Goal: Information Seeking & Learning: Learn about a topic

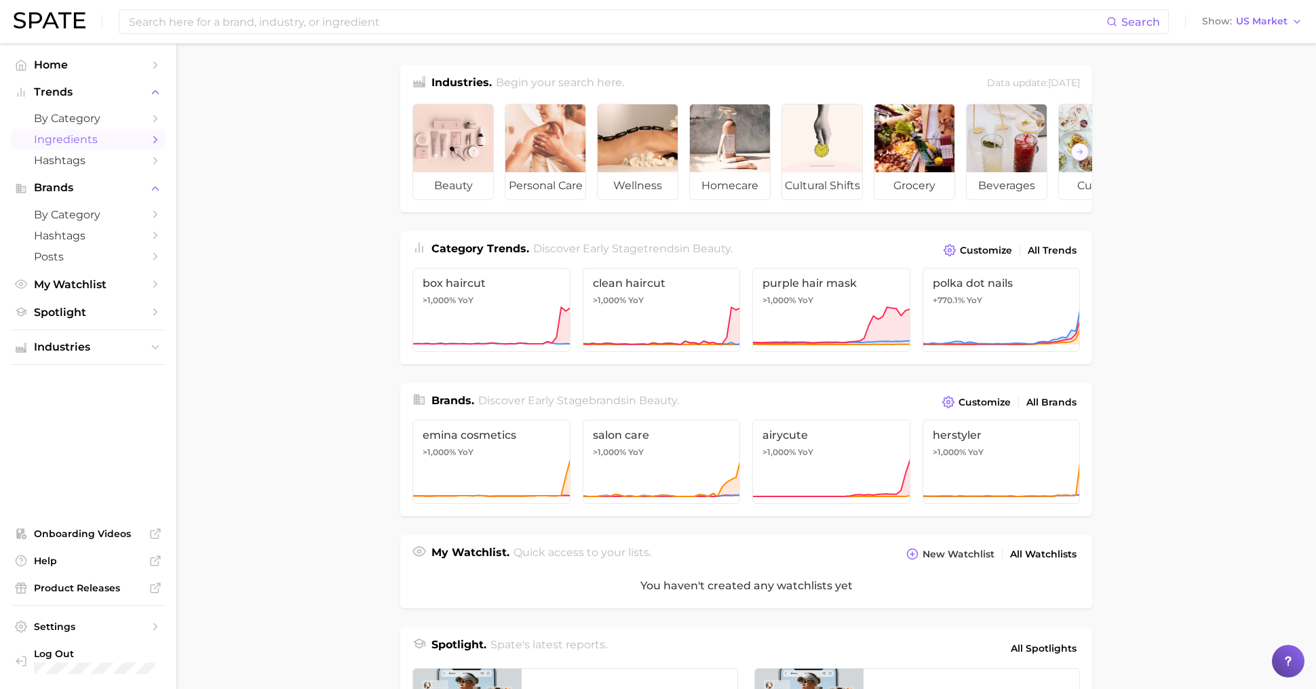
click at [64, 138] on span "Ingredients" at bounding box center [88, 139] width 109 height 13
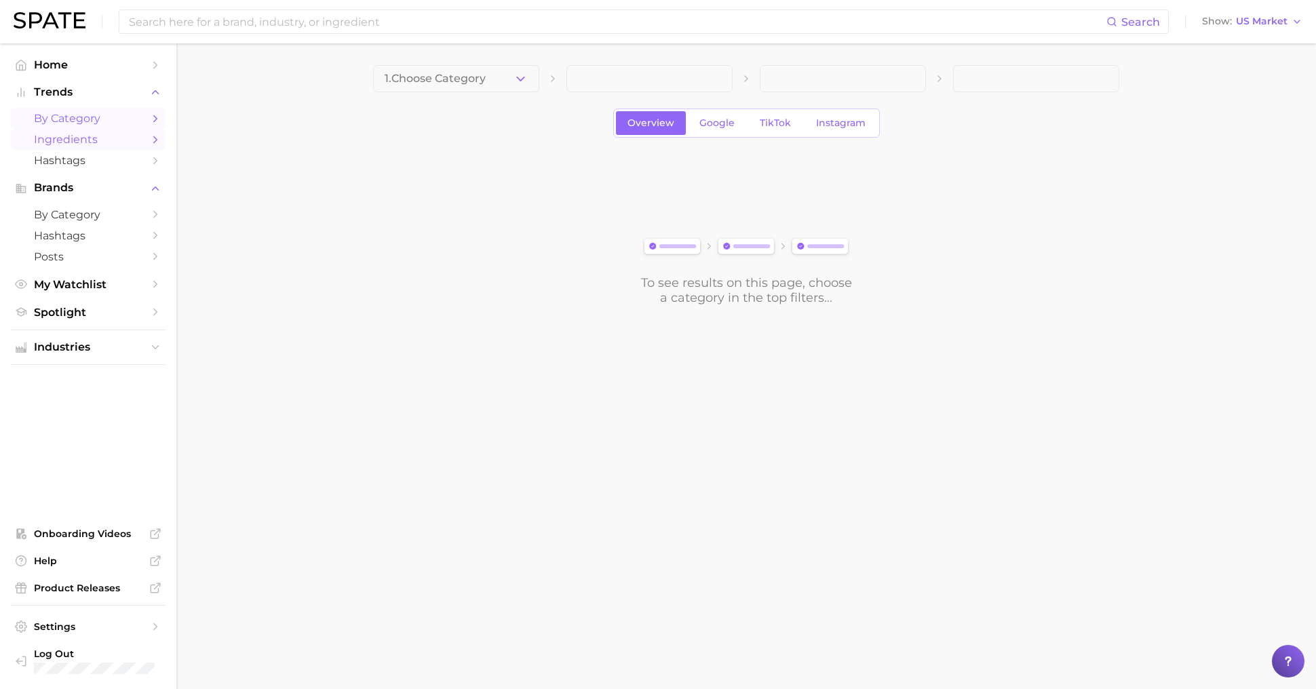
click at [73, 120] on span "by Category" at bounding box center [88, 118] width 109 height 13
click at [85, 147] on link "Ingredients" at bounding box center [88, 139] width 155 height 21
click at [441, 58] on main "1. Choose Category Overview Google TikTok Instagram To see results on this page…" at bounding box center [746, 208] width 1140 height 330
click at [441, 90] on button "1. Choose Category" at bounding box center [456, 78] width 166 height 27
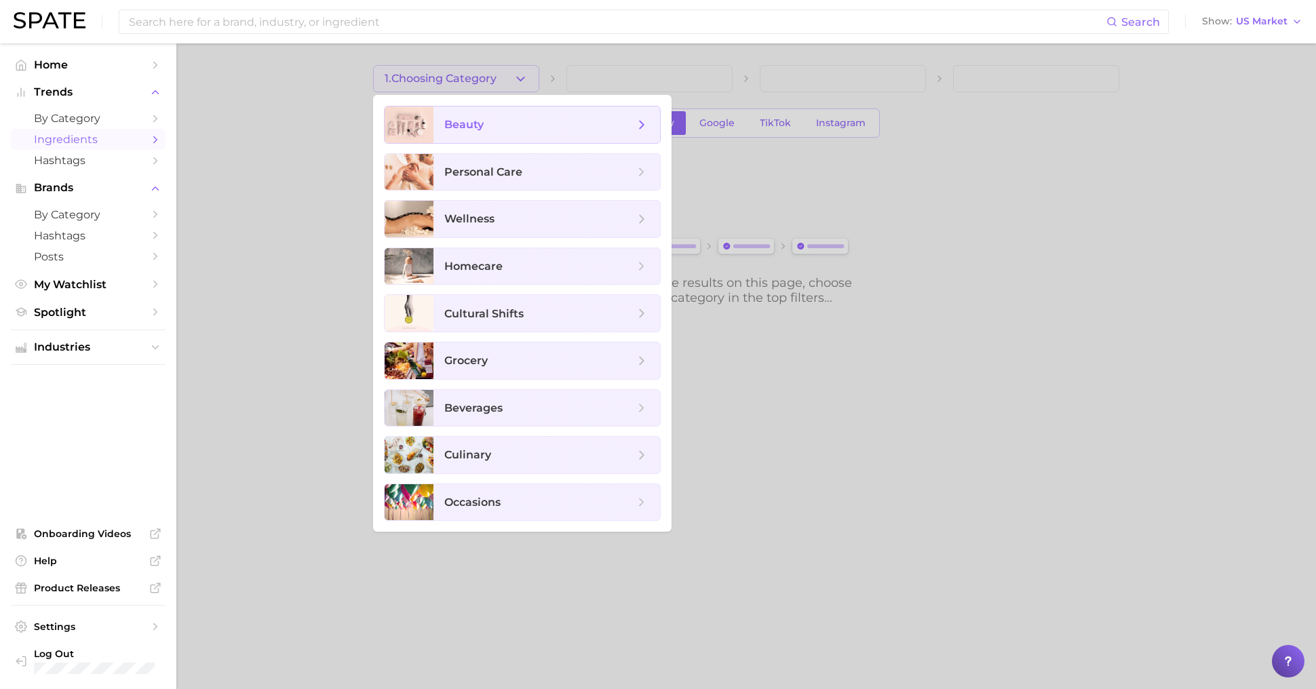
click at [475, 130] on span "beauty" at bounding box center [463, 124] width 39 height 13
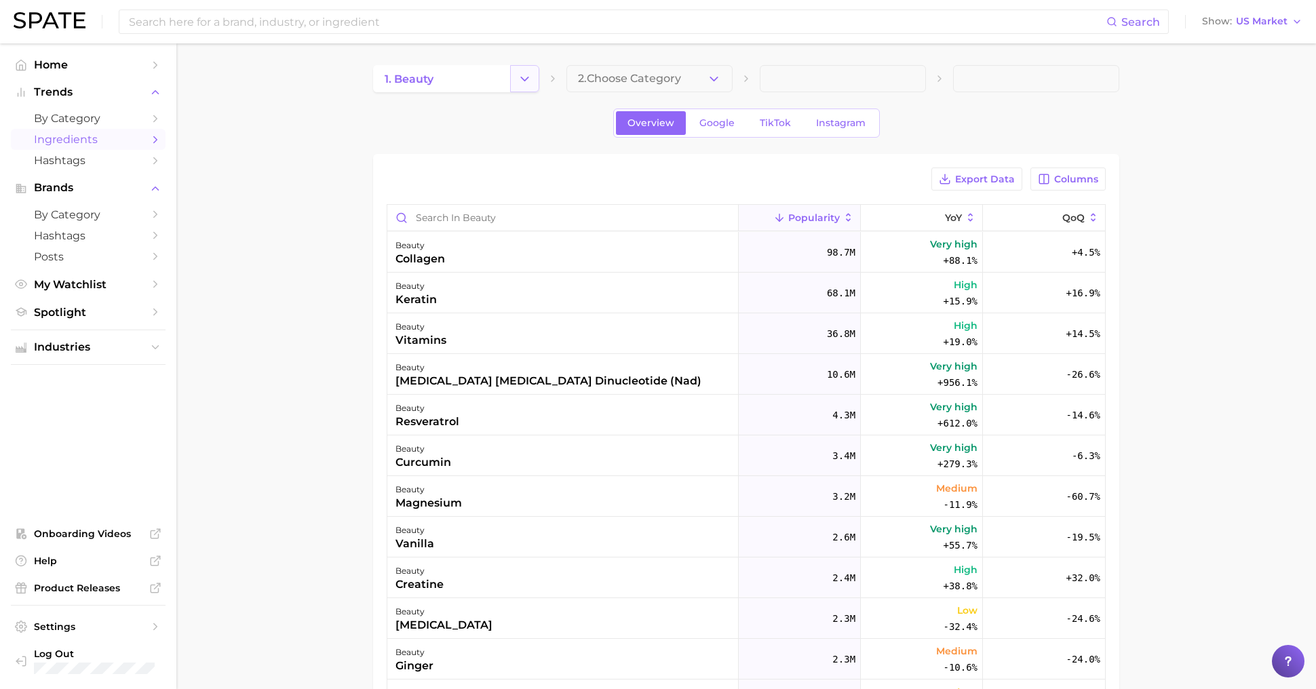
click at [518, 79] on icon "Change Category" at bounding box center [525, 79] width 14 height 14
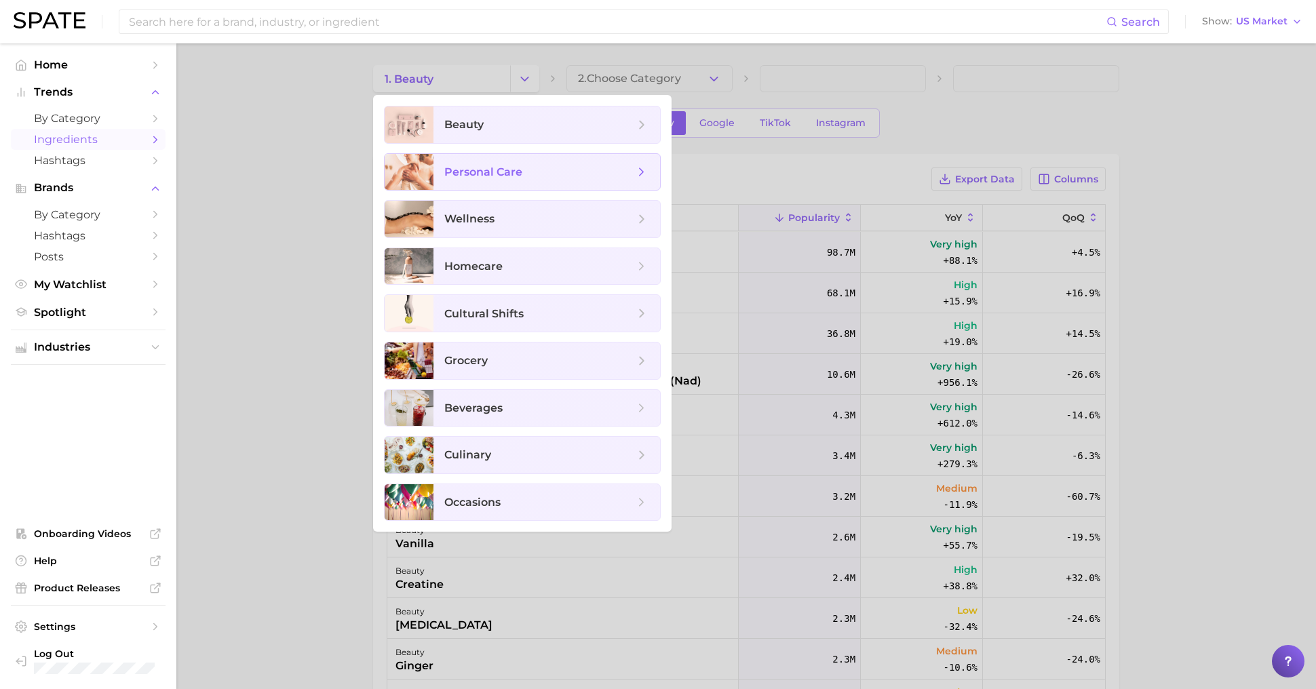
click at [556, 183] on span "personal care" at bounding box center [547, 172] width 227 height 37
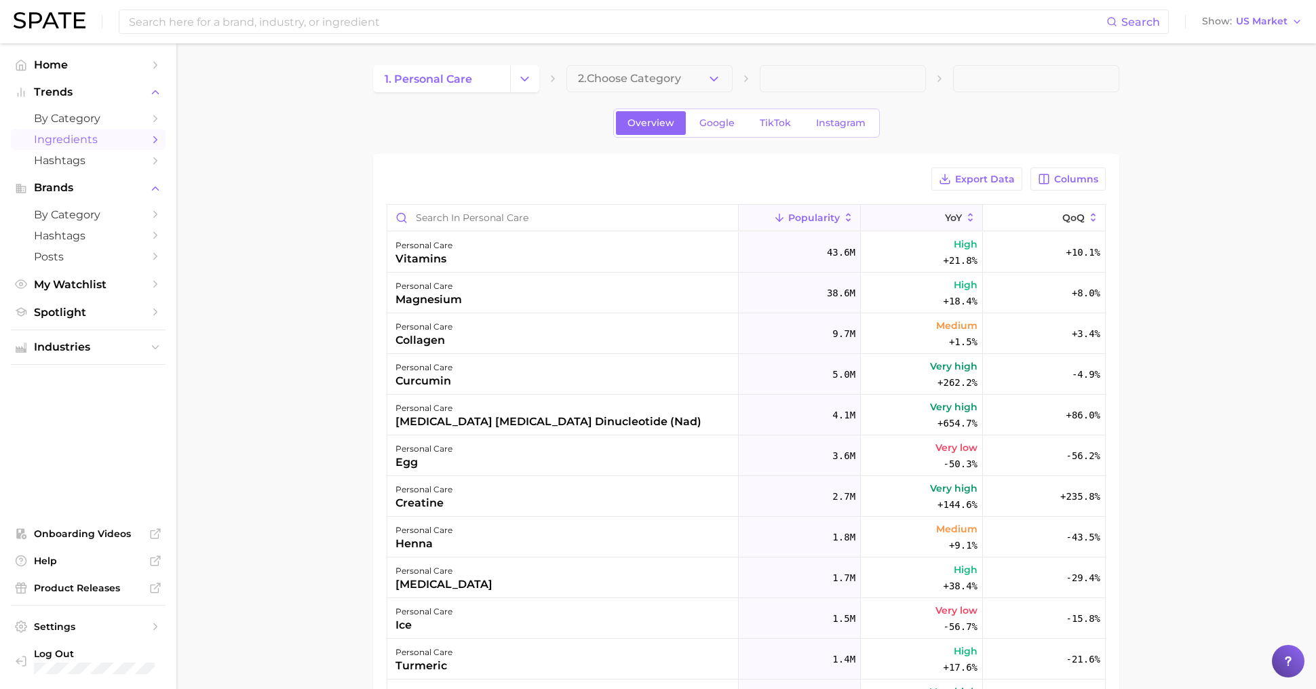
click at [953, 212] on span "YoY" at bounding box center [953, 217] width 17 height 11
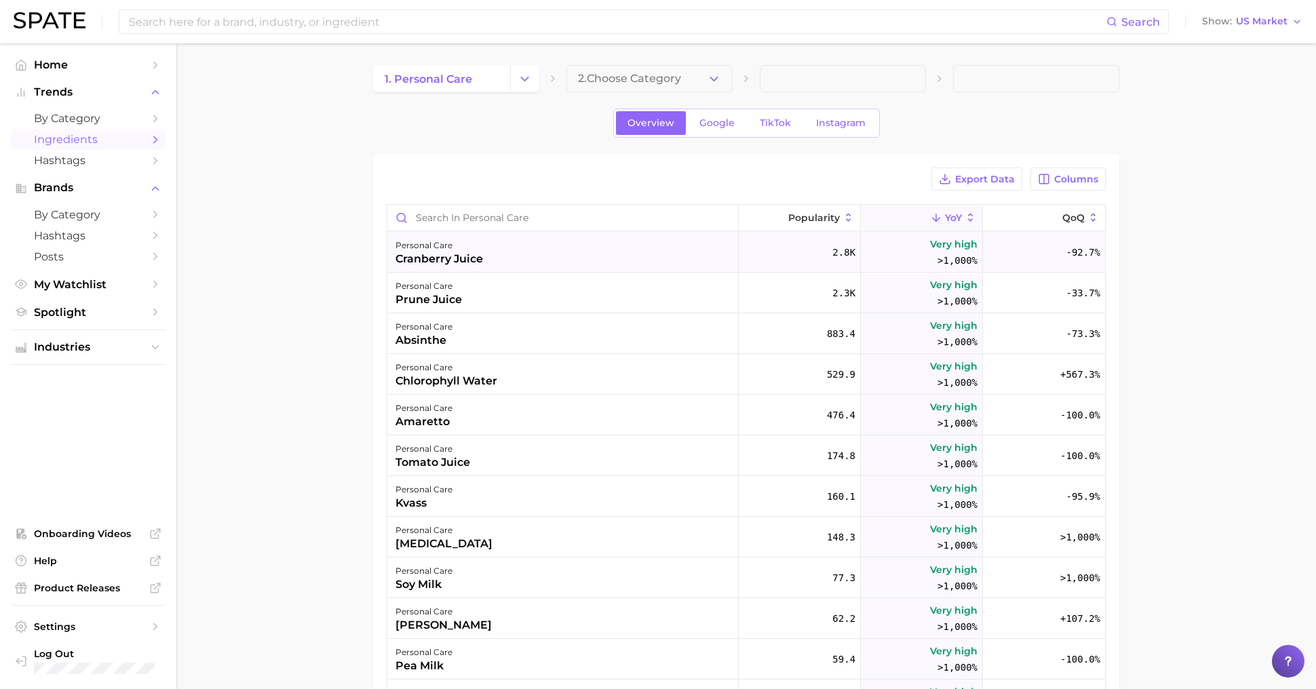
click at [647, 251] on div "personal care cranberry juice" at bounding box center [562, 252] width 351 height 41
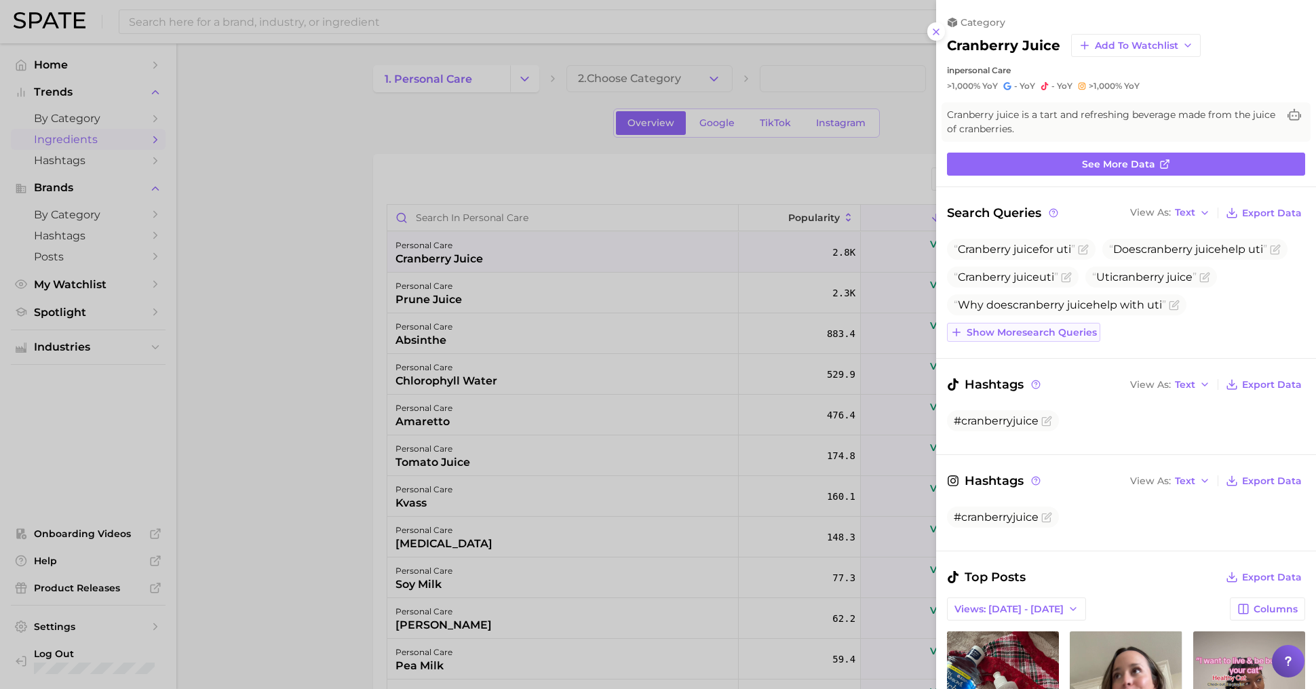
click at [1061, 328] on span "Show more search queries" at bounding box center [1032, 333] width 130 height 12
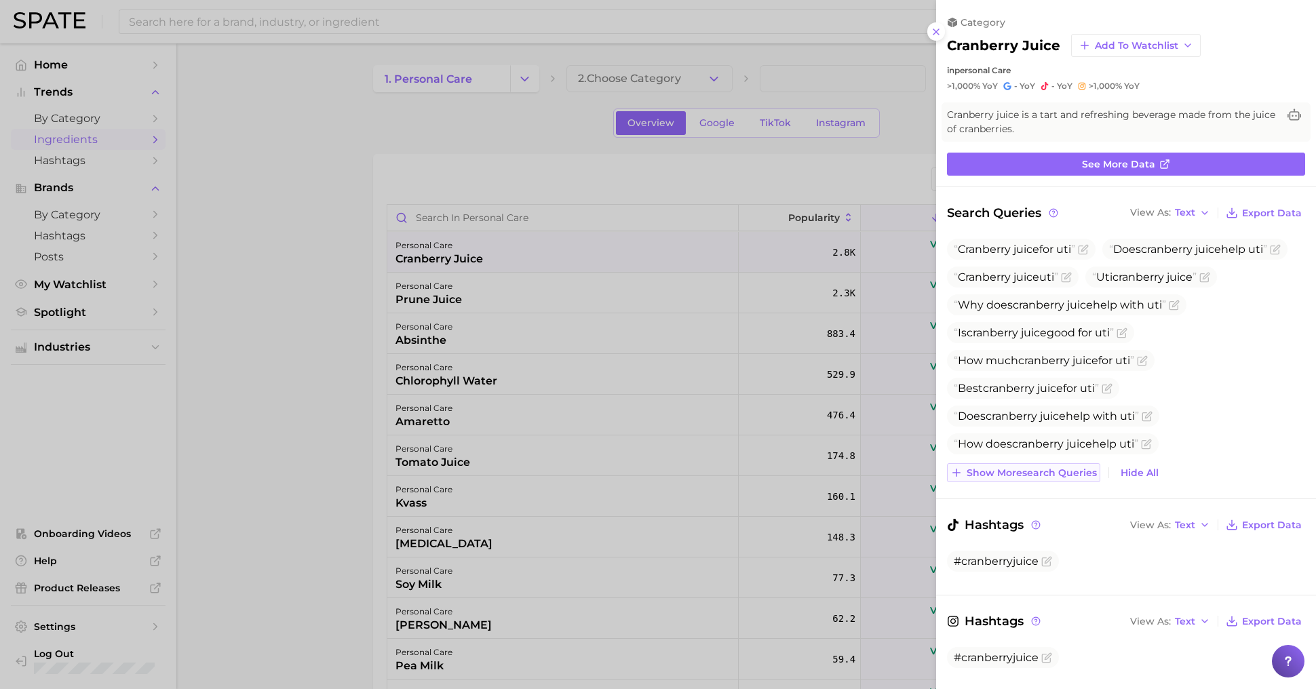
click at [1020, 474] on span "Show more search queries" at bounding box center [1032, 474] width 130 height 12
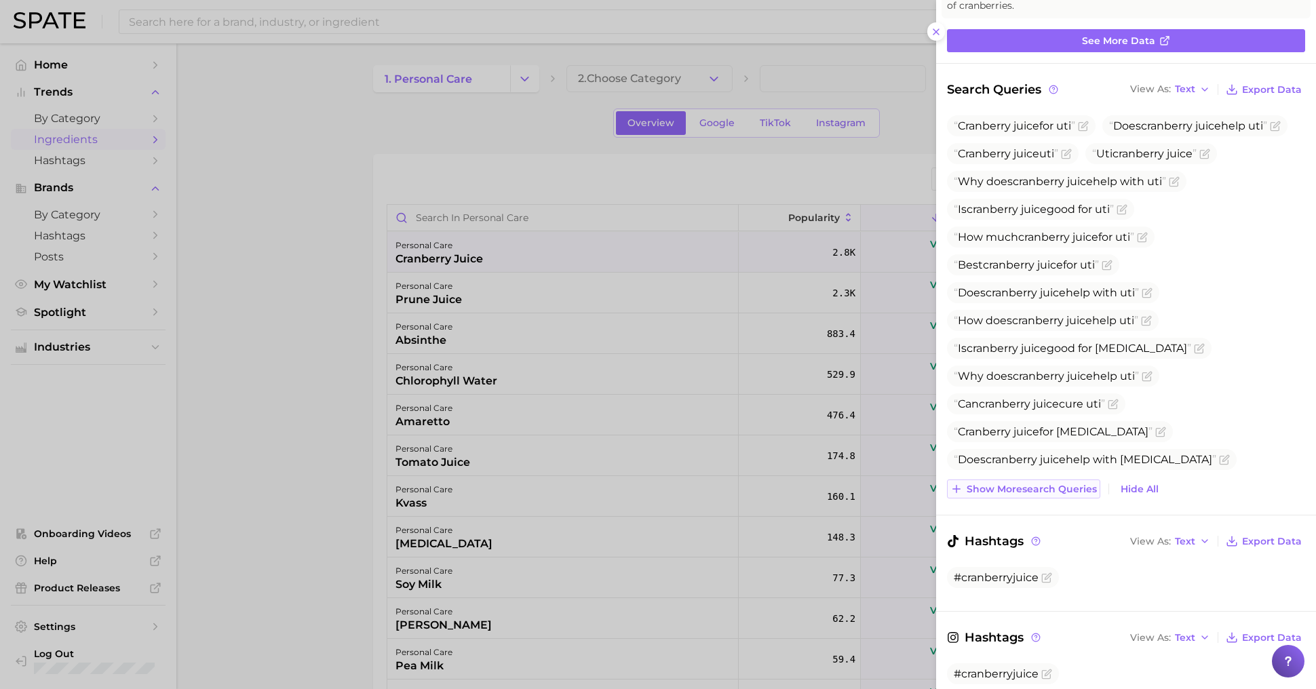
scroll to position [155, 0]
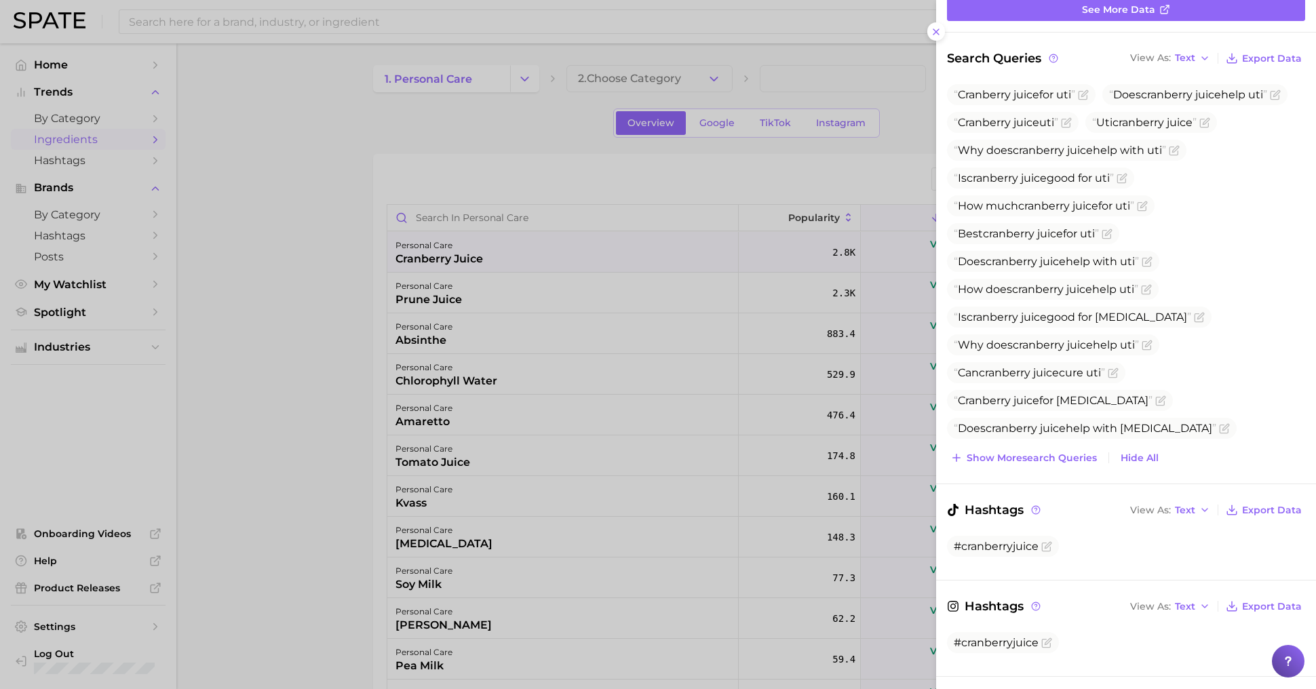
click at [548, 398] on div at bounding box center [658, 344] width 1316 height 689
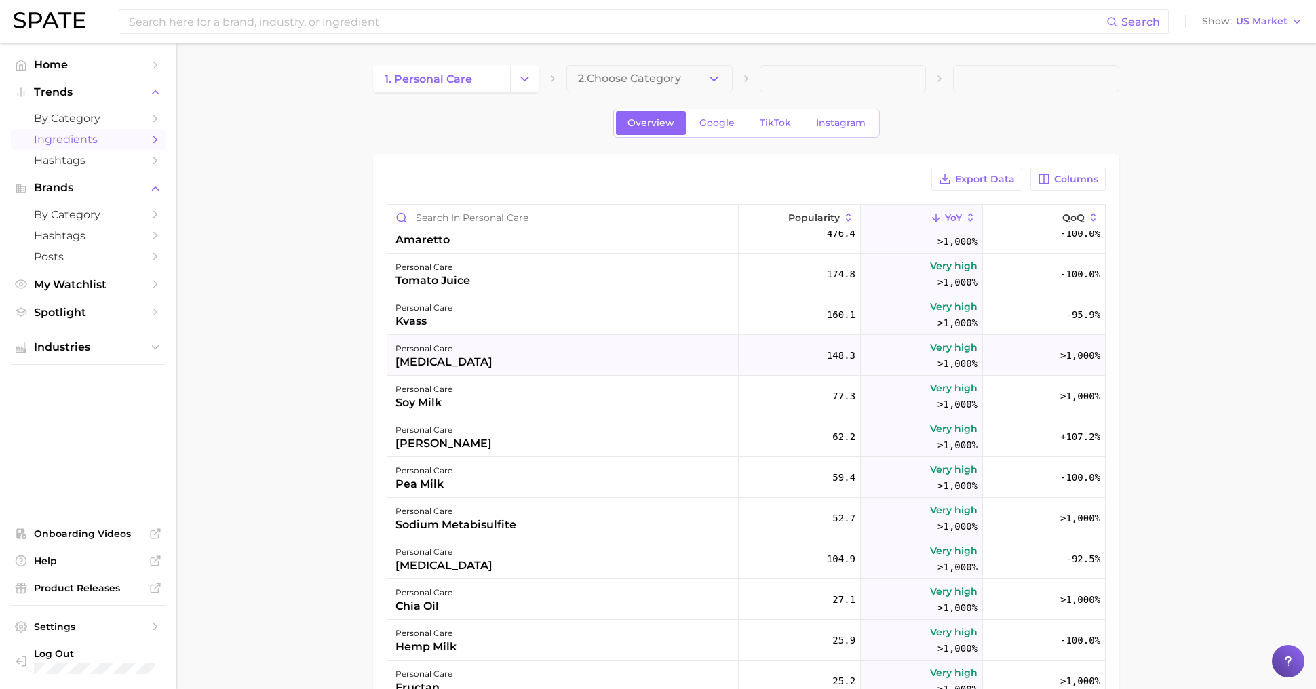
scroll to position [0, 0]
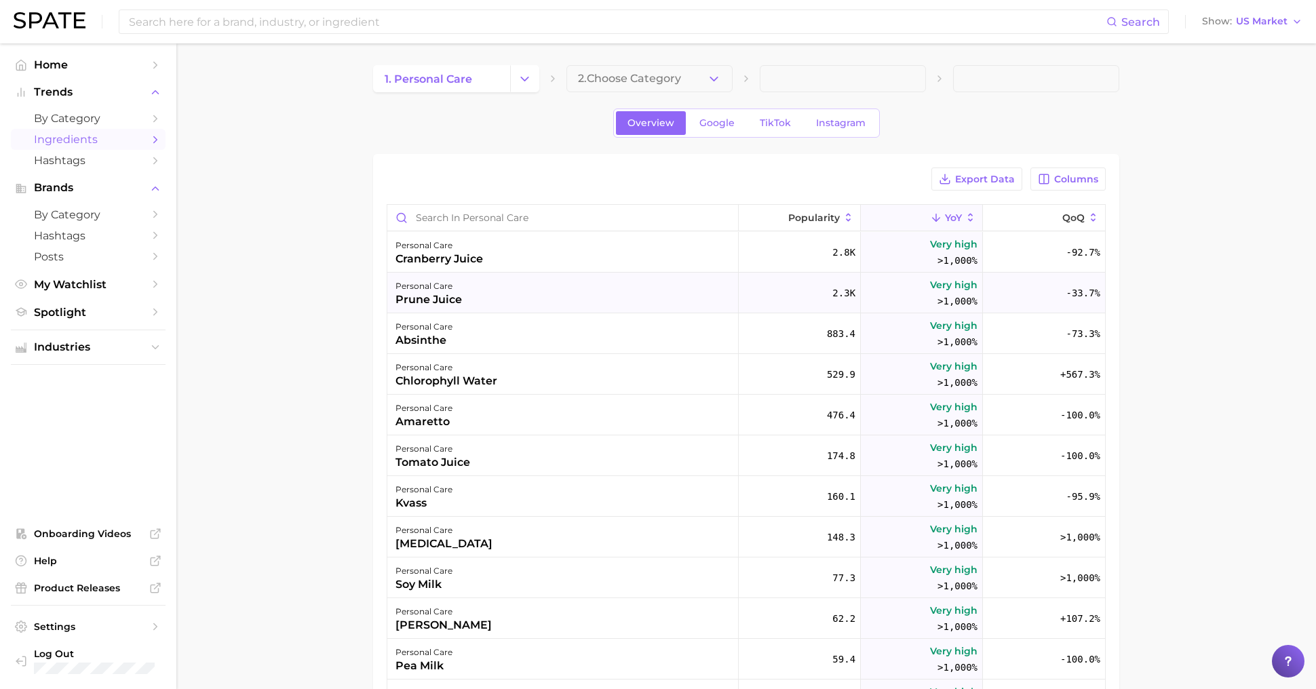
click at [720, 299] on div "personal care prune juice" at bounding box center [562, 293] width 351 height 41
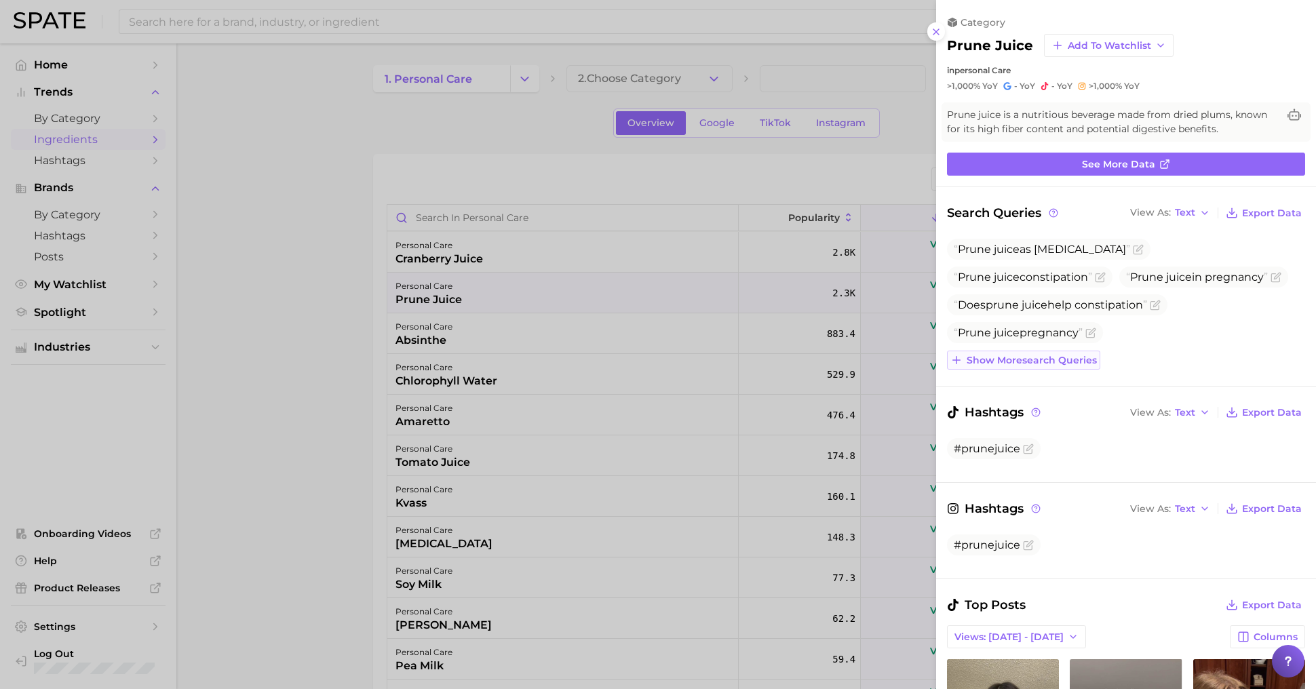
click at [1022, 355] on span "Show more search queries" at bounding box center [1032, 361] width 130 height 12
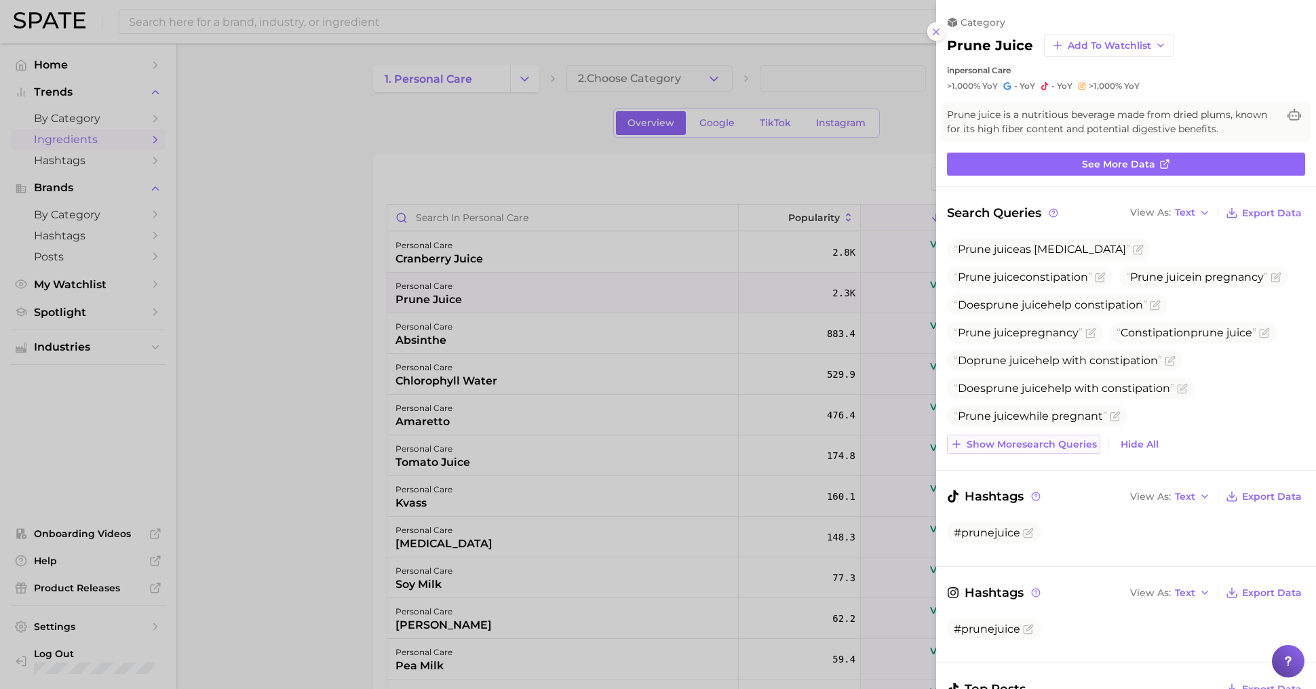
click at [1042, 439] on span "Show more search queries" at bounding box center [1032, 445] width 130 height 12
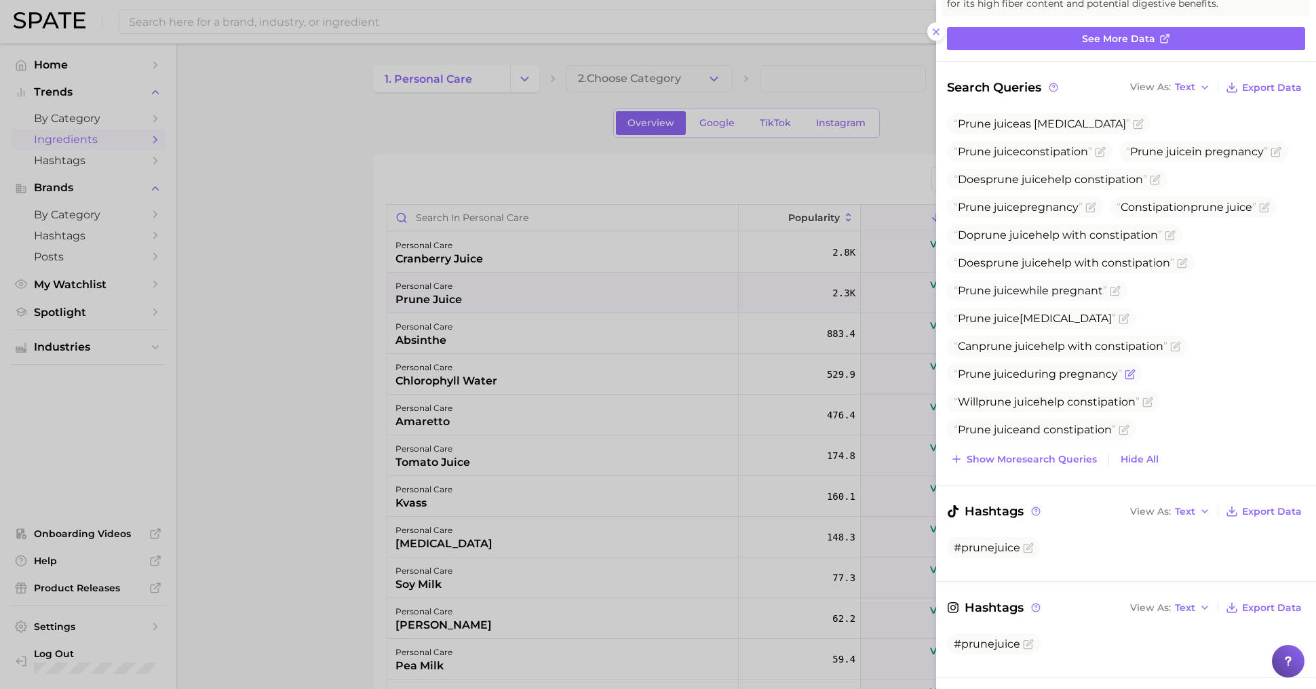
scroll to position [130, 0]
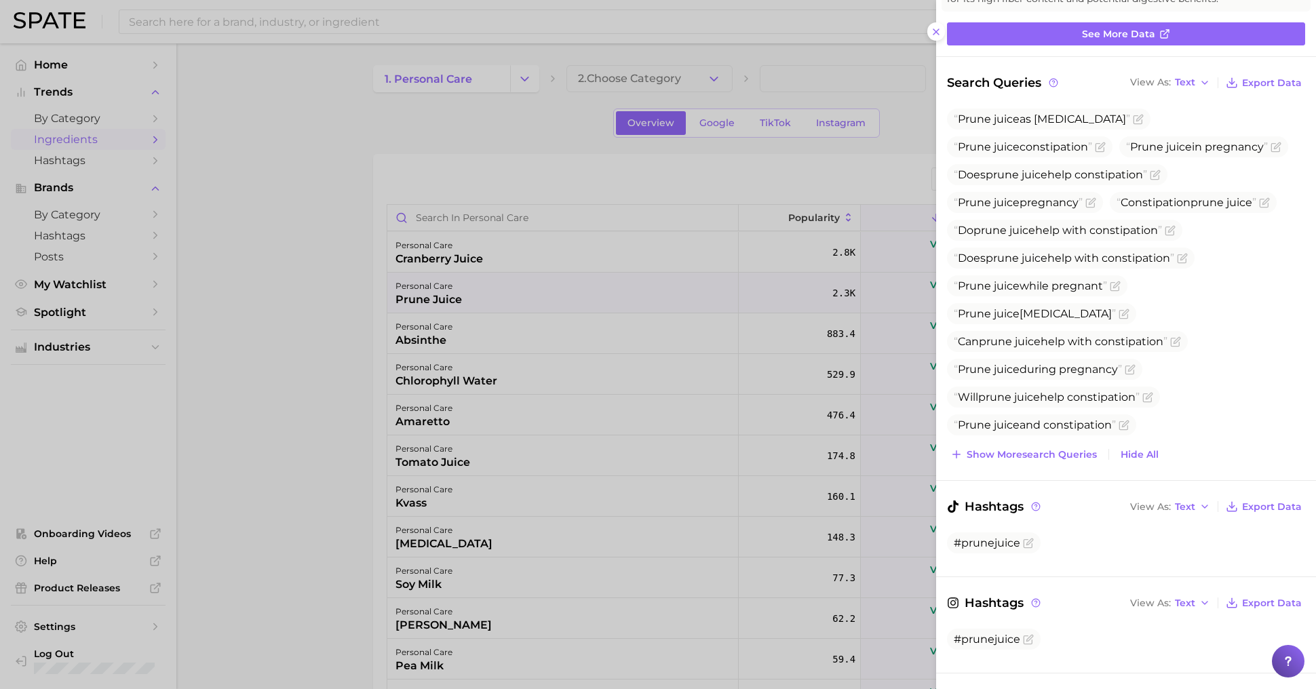
click at [1185, 92] on div "Search Queries View As Text Export Data Prune juice as [MEDICAL_DATA] Prune jui…" at bounding box center [1126, 268] width 358 height 391
click at [1185, 85] on span "Text" at bounding box center [1185, 82] width 20 height 7
click at [1185, 128] on button "Table" at bounding box center [1201, 129] width 149 height 24
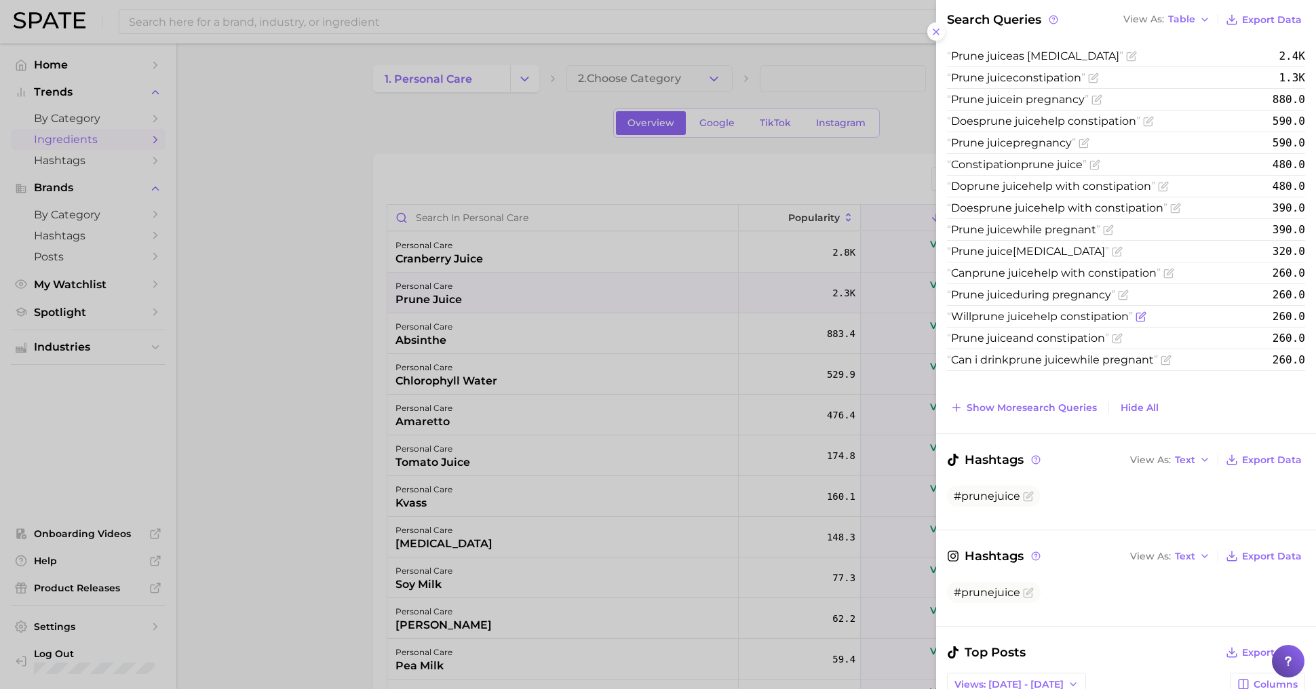
scroll to position [226, 0]
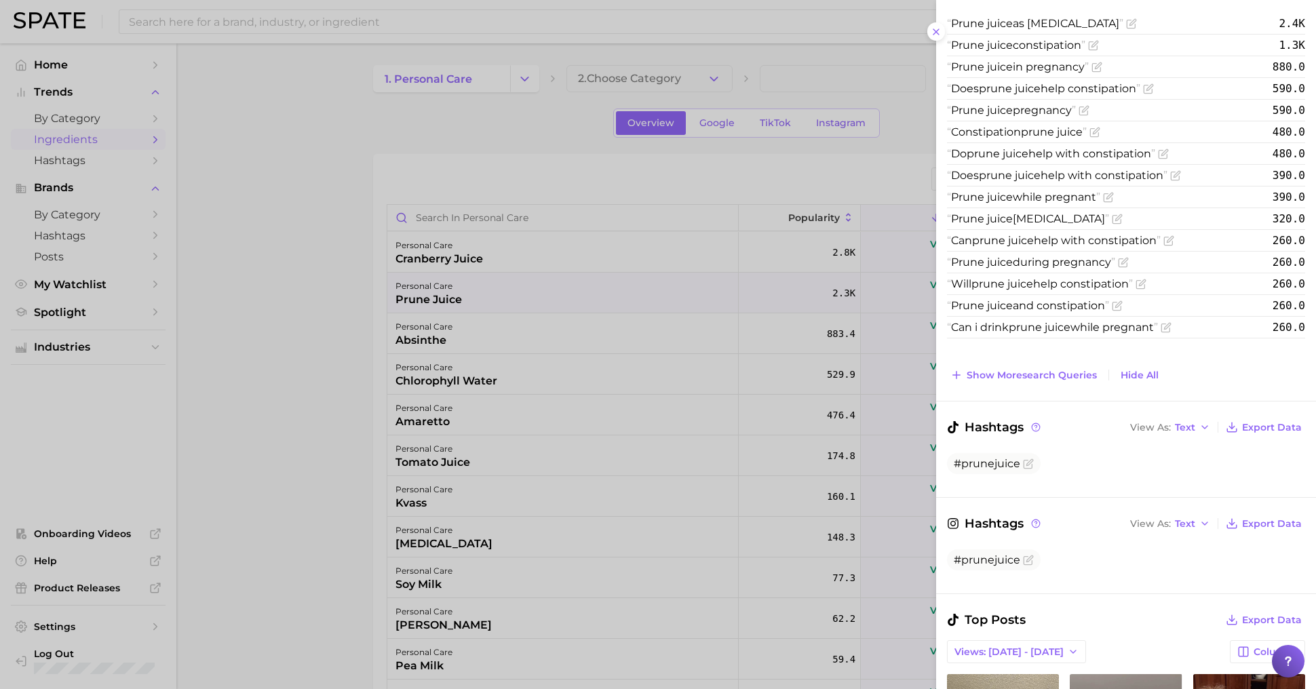
click at [560, 381] on div at bounding box center [658, 344] width 1316 height 689
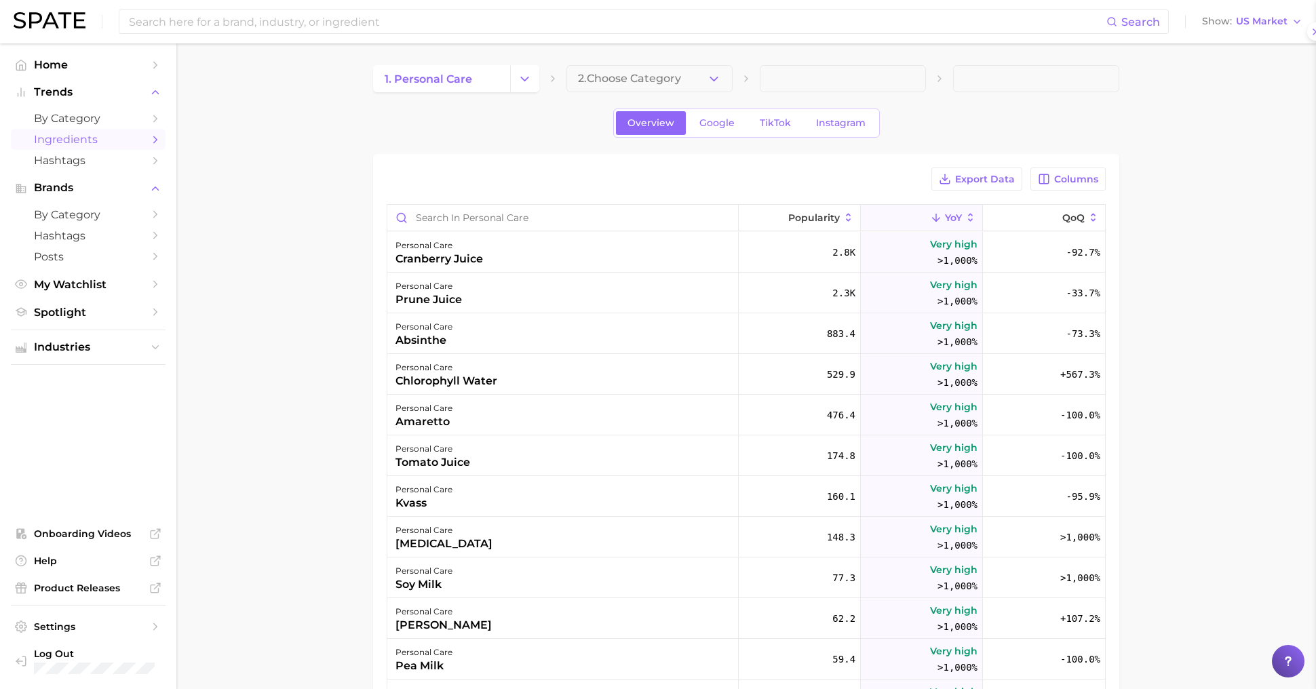
scroll to position [0, 0]
click at [548, 347] on div "personal care absinthe" at bounding box center [562, 333] width 351 height 41
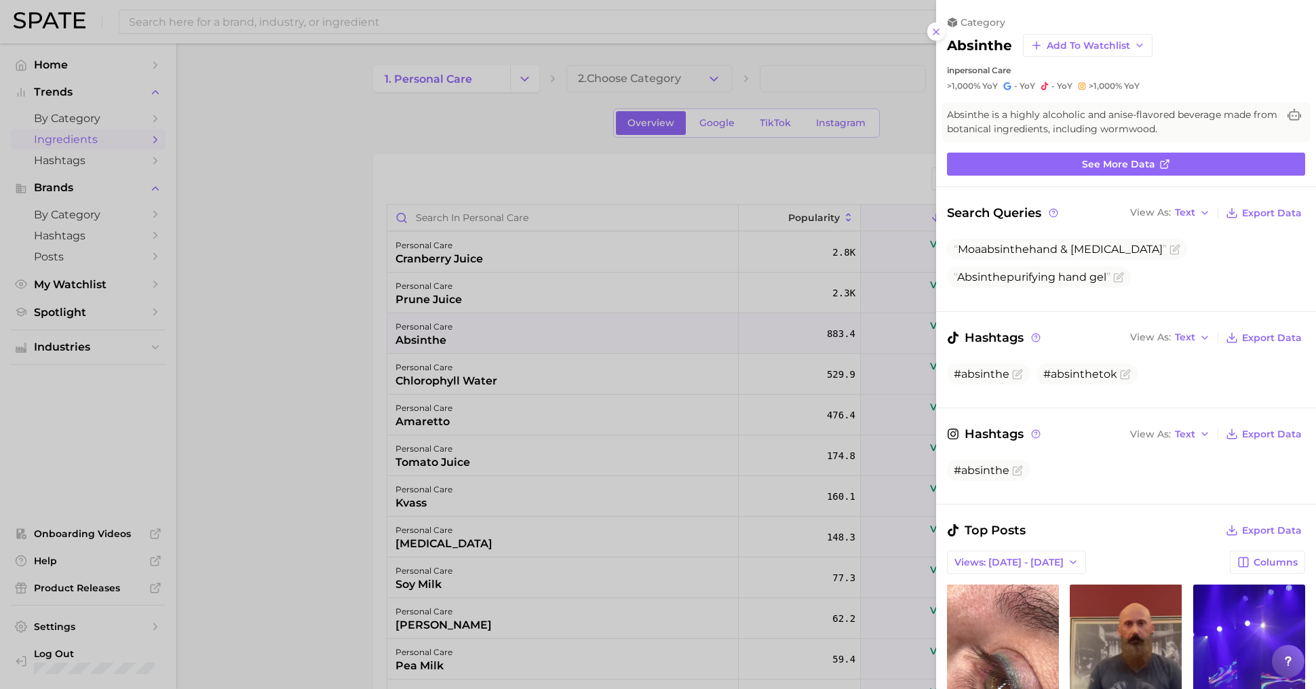
click at [607, 366] on div at bounding box center [658, 344] width 1316 height 689
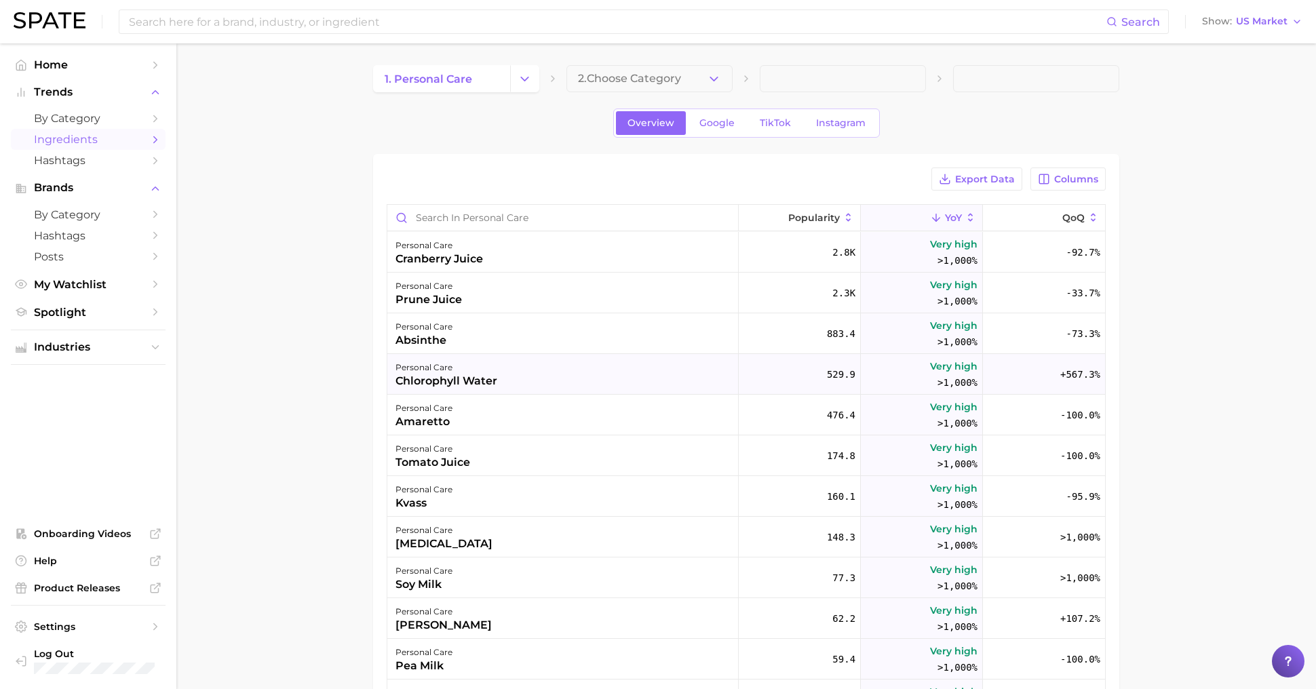
click at [610, 370] on div "personal care chlorophyll water" at bounding box center [562, 374] width 351 height 41
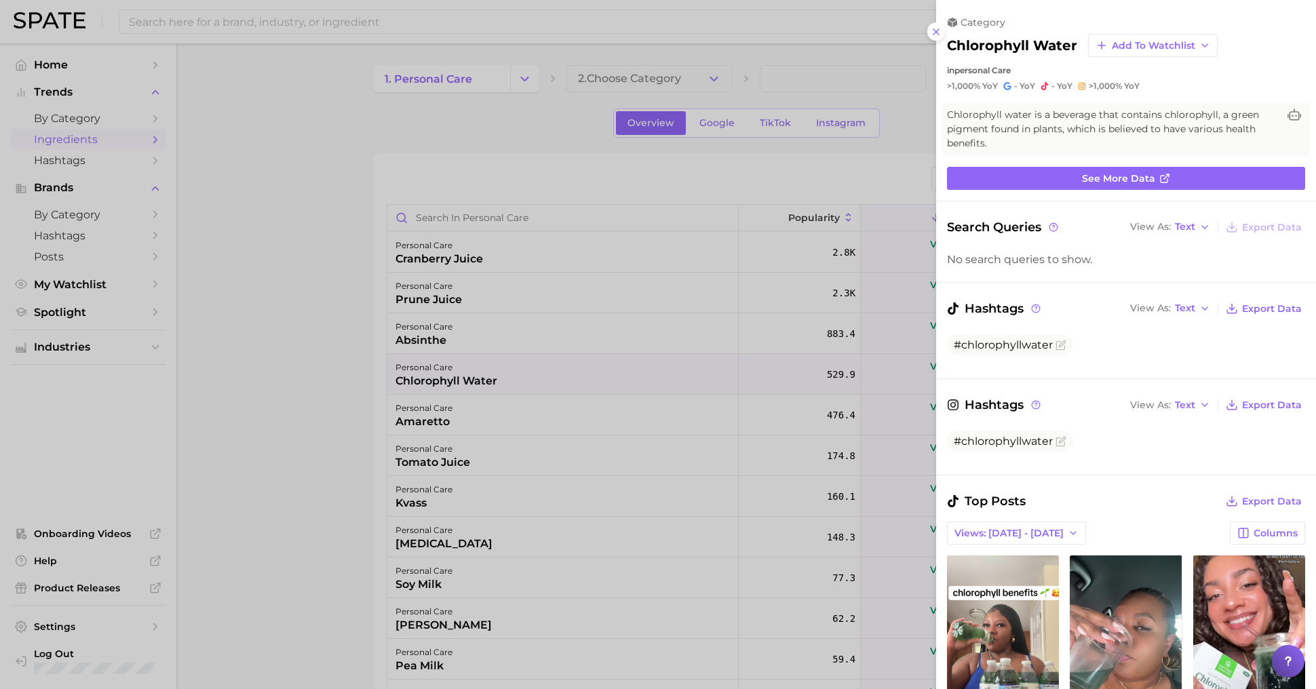
click at [653, 419] on div at bounding box center [658, 344] width 1316 height 689
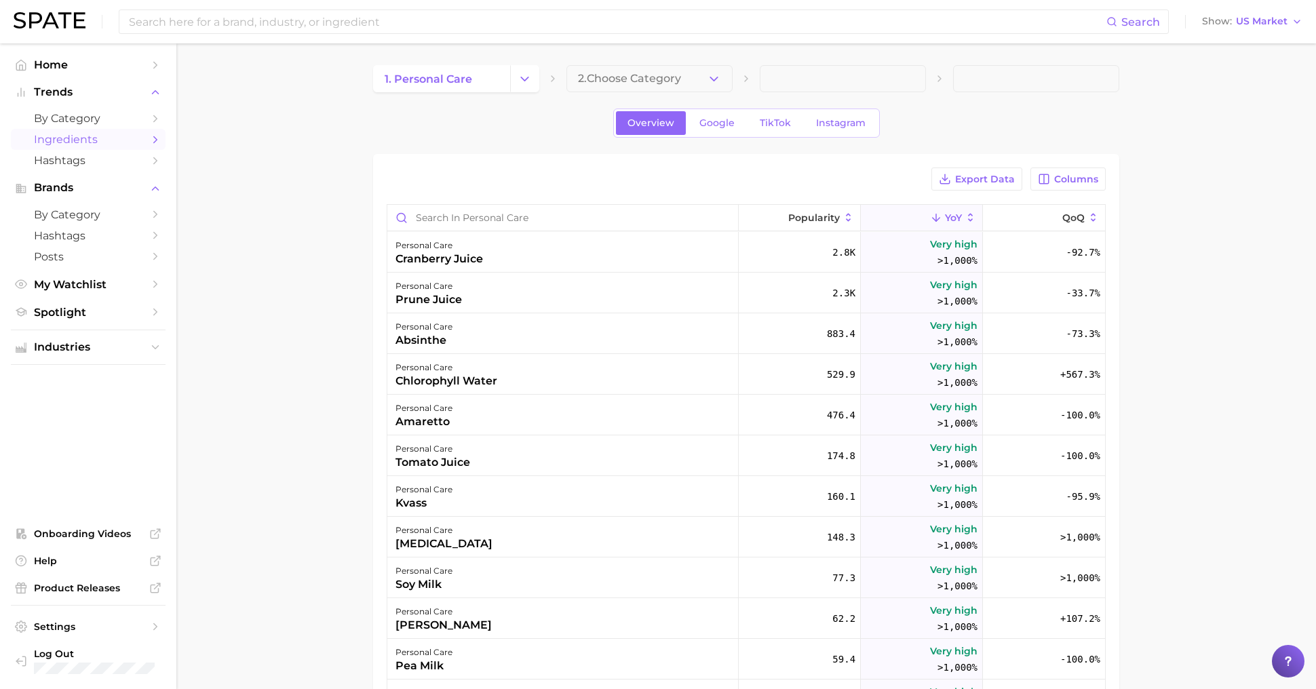
click at [653, 422] on div "personal care amaretto" at bounding box center [562, 415] width 351 height 41
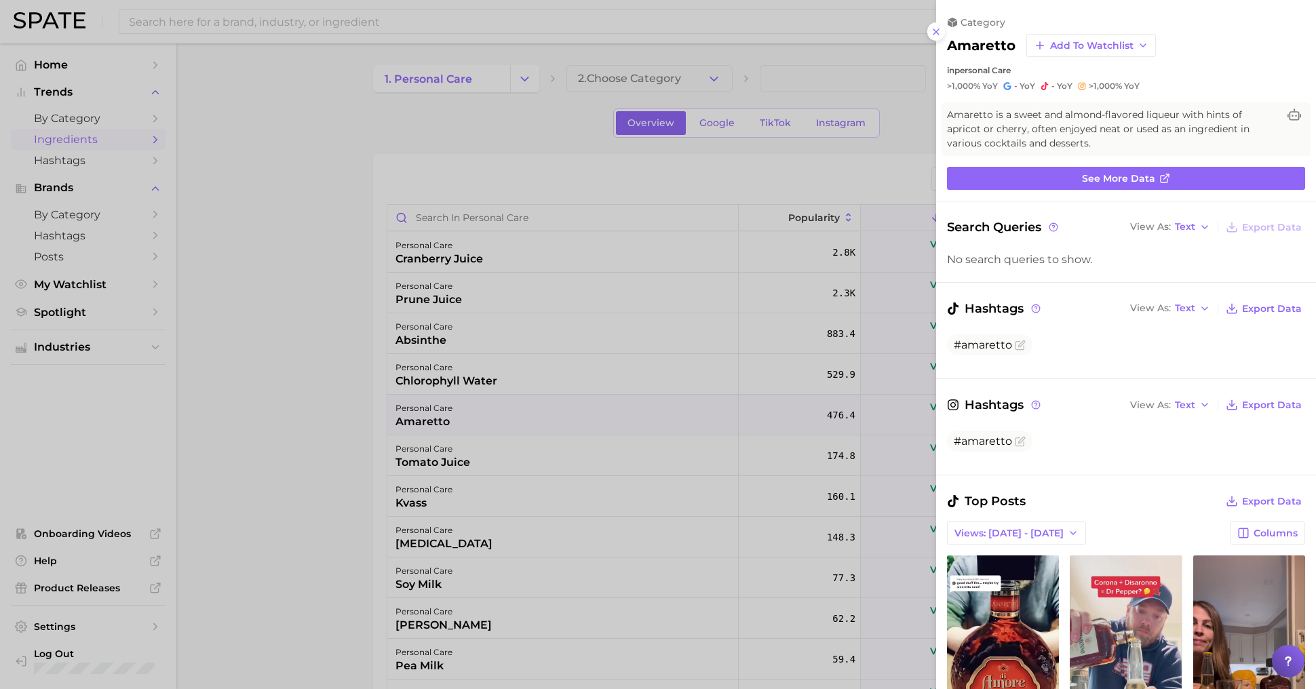
click at [750, 399] on div at bounding box center [658, 344] width 1316 height 689
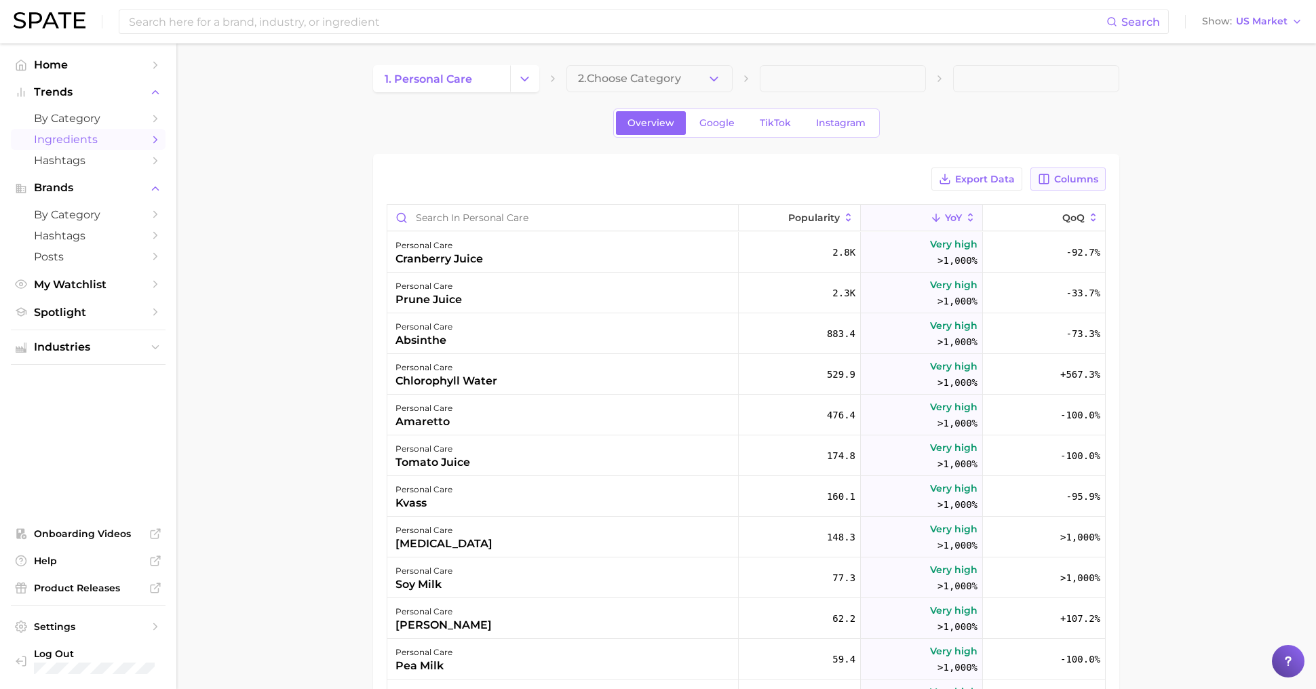
click at [1065, 182] on span "Columns" at bounding box center [1076, 180] width 44 height 12
click at [1008, 294] on button "Increase QoQ" at bounding box center [997, 295] width 217 height 23
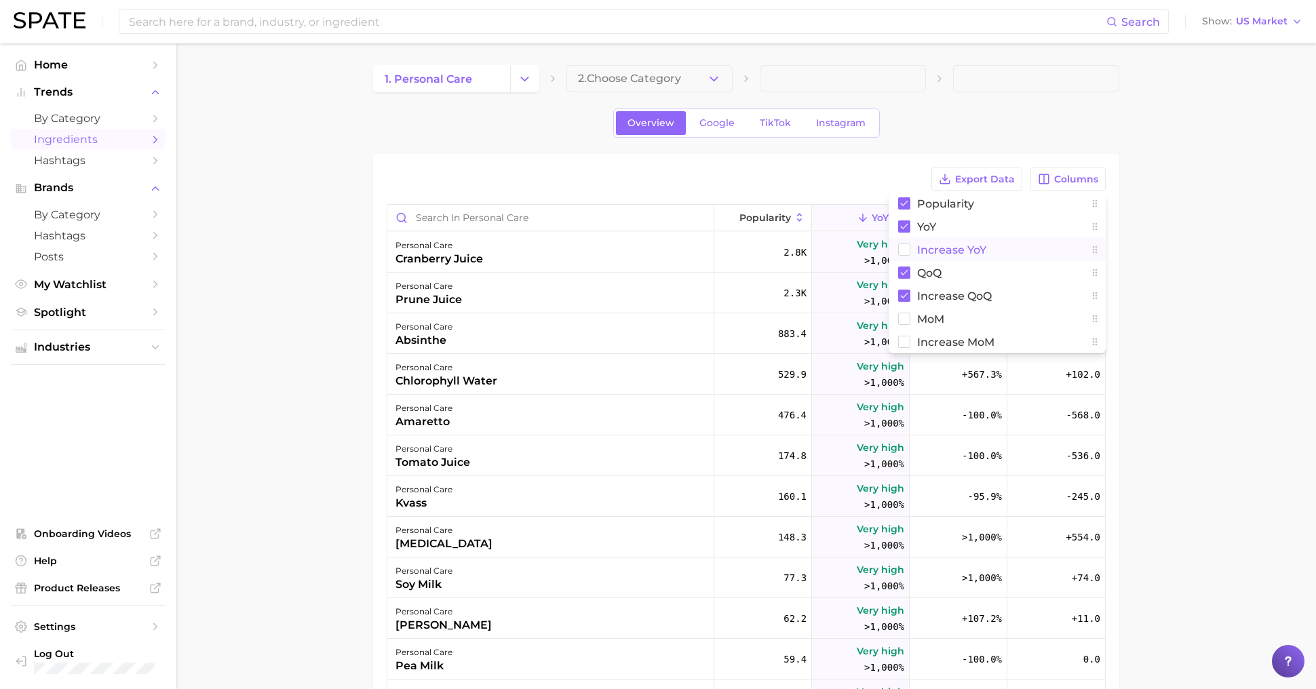
click at [989, 248] on button "Increase YoY" at bounding box center [997, 249] width 217 height 23
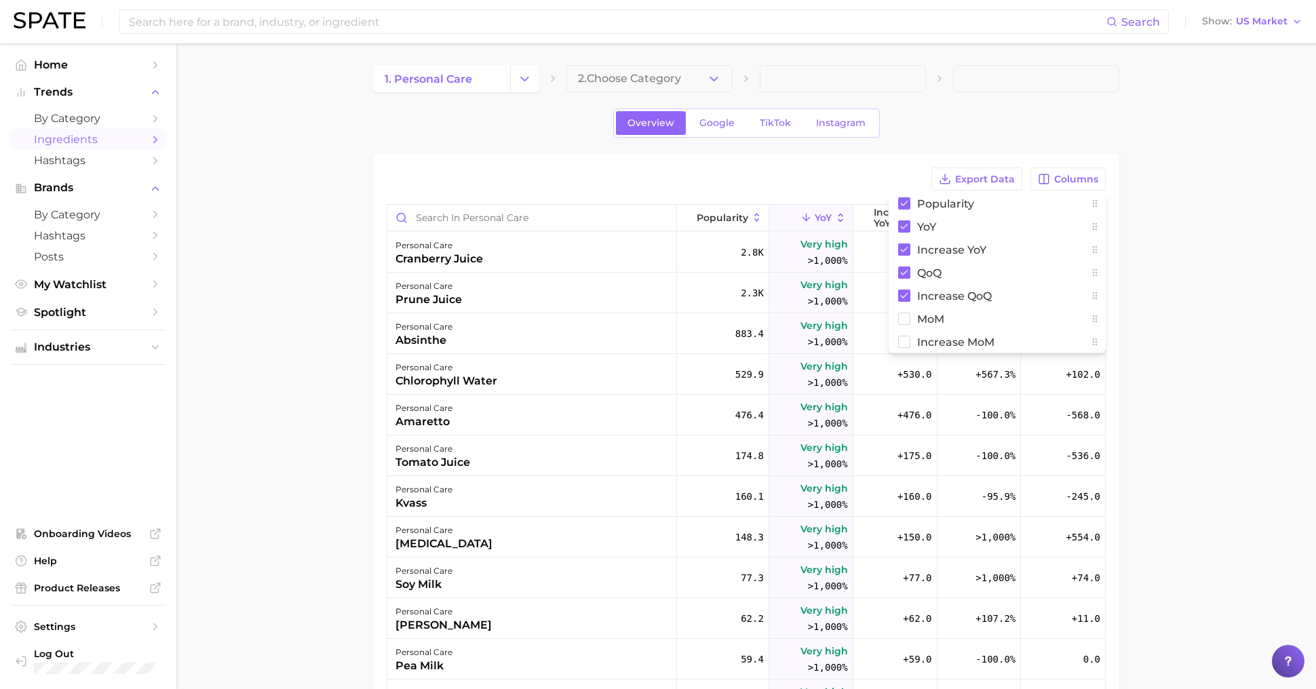
click at [1300, 308] on main "1. personal care 2. Choose Category Overview Google TikTok Instagram Export Dat…" at bounding box center [746, 509] width 1140 height 932
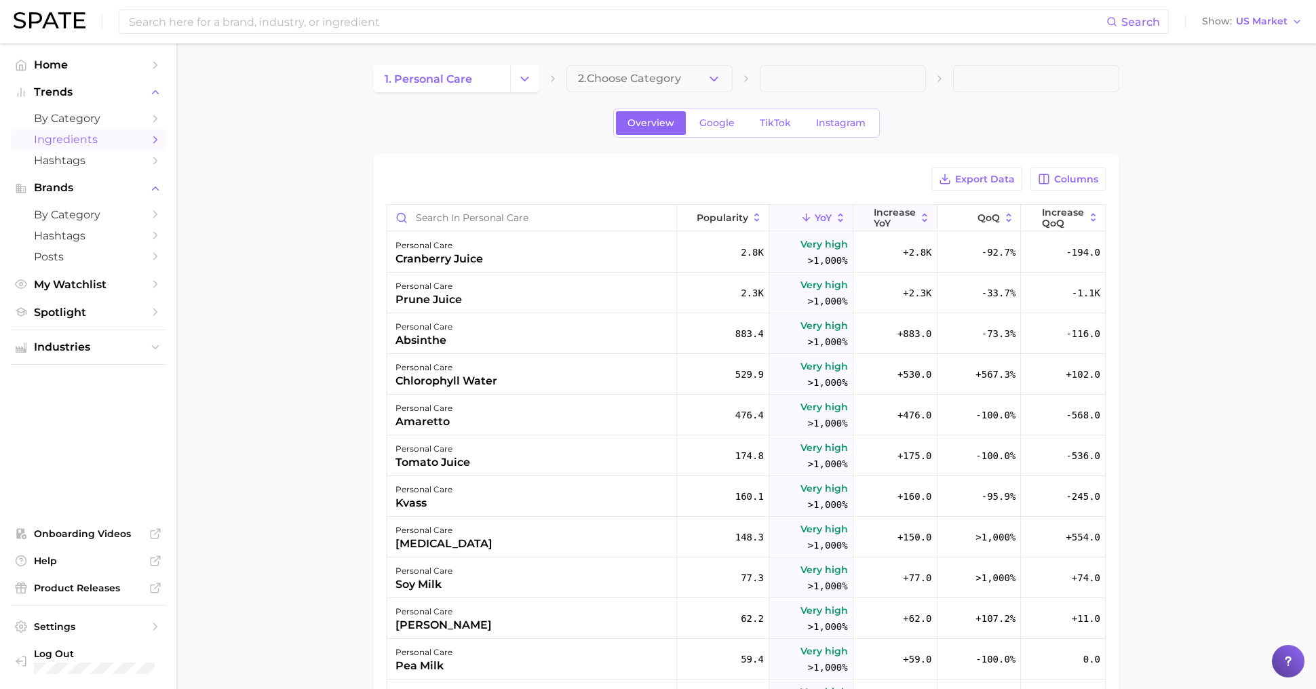
click at [905, 218] on span "Increase YoY" at bounding box center [895, 218] width 42 height 22
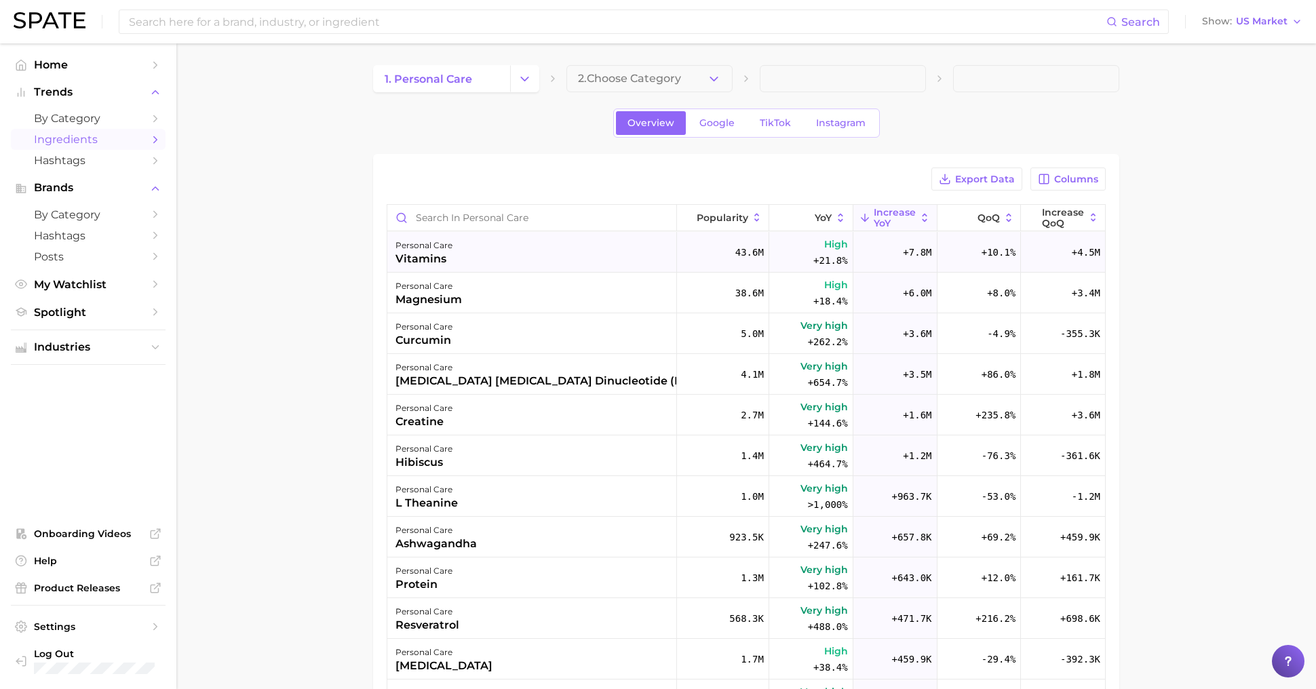
click at [508, 254] on div "personal care vitamins" at bounding box center [532, 252] width 290 height 41
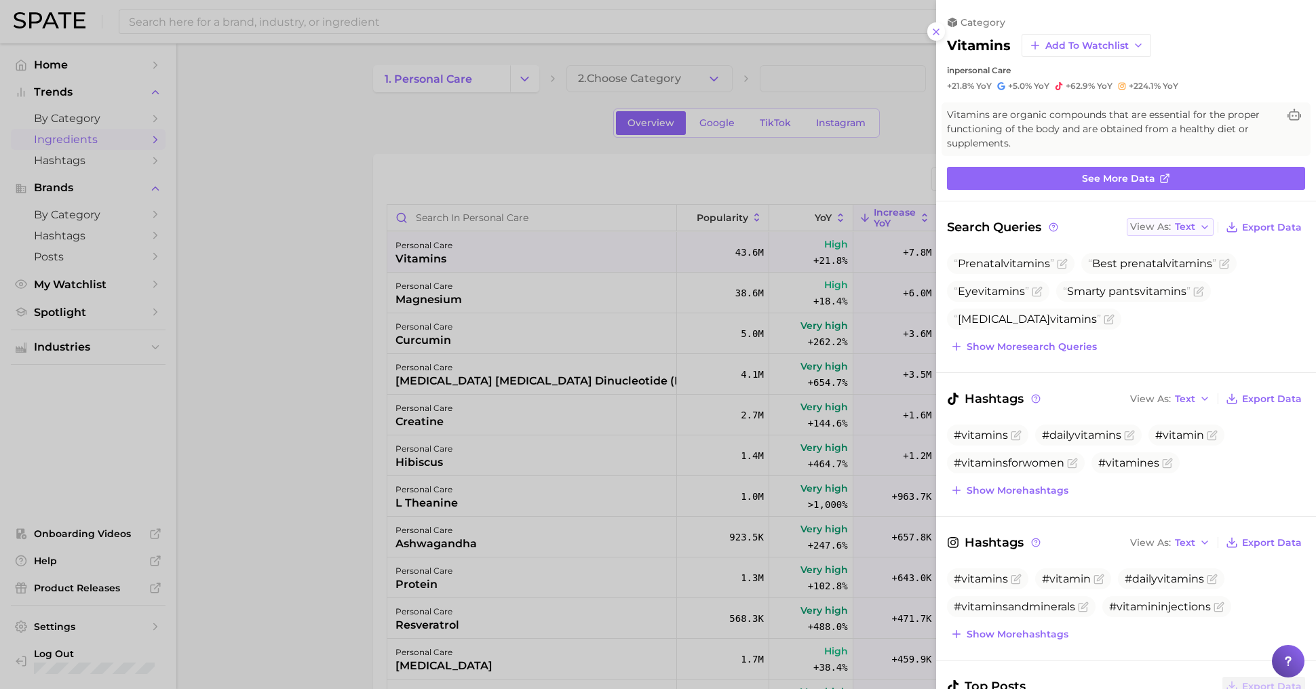
click at [1196, 227] on span "Text" at bounding box center [1185, 226] width 20 height 7
click at [1174, 277] on span "Table" at bounding box center [1163, 275] width 26 height 12
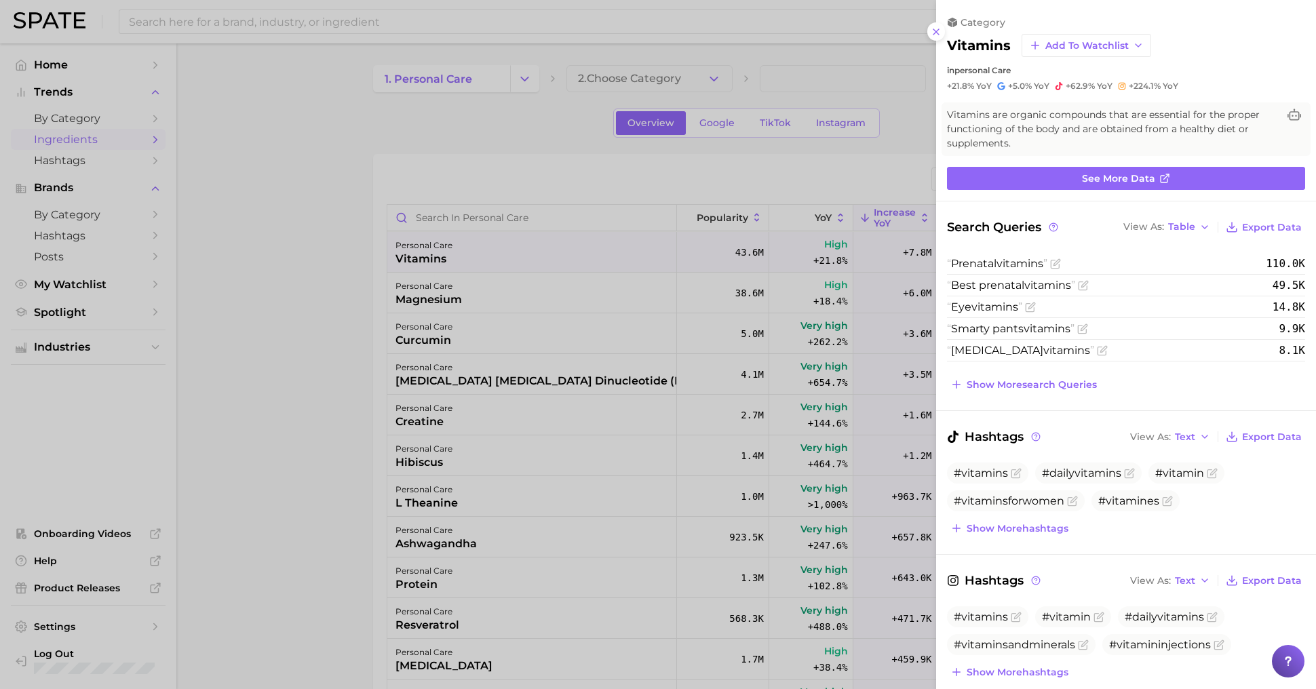
click at [568, 323] on div at bounding box center [658, 344] width 1316 height 689
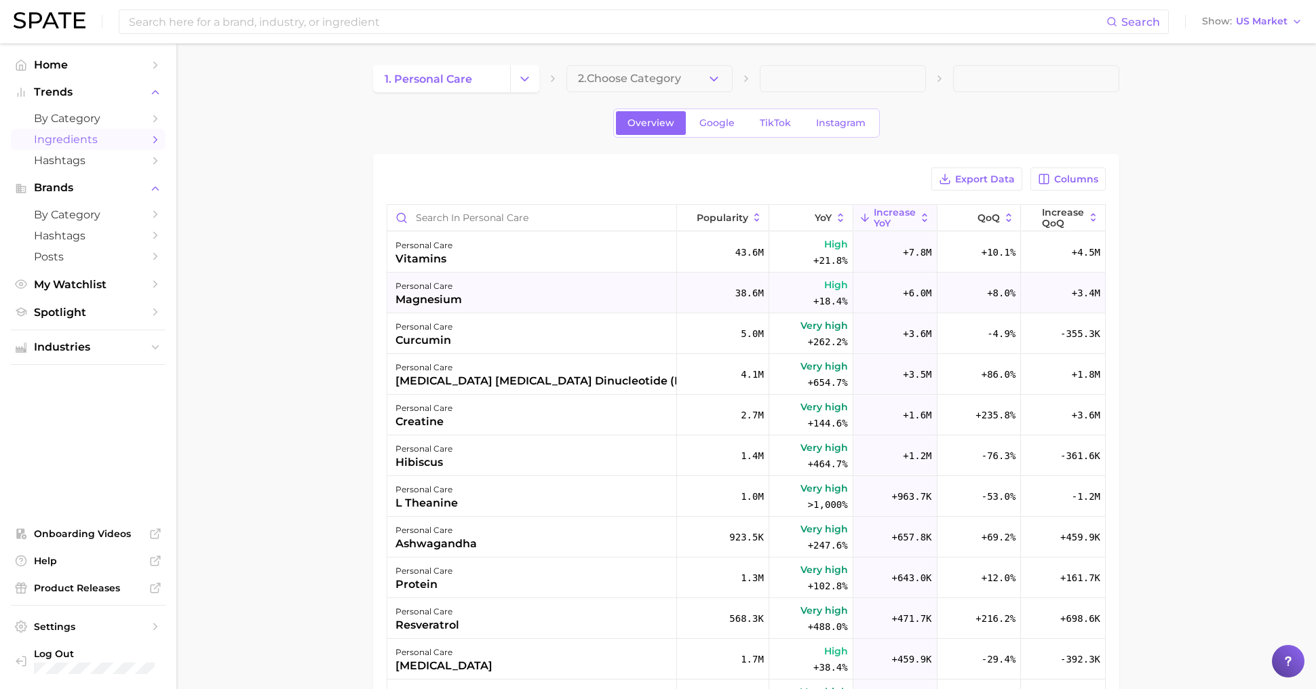
click at [527, 296] on div "personal care magnesium" at bounding box center [532, 293] width 290 height 41
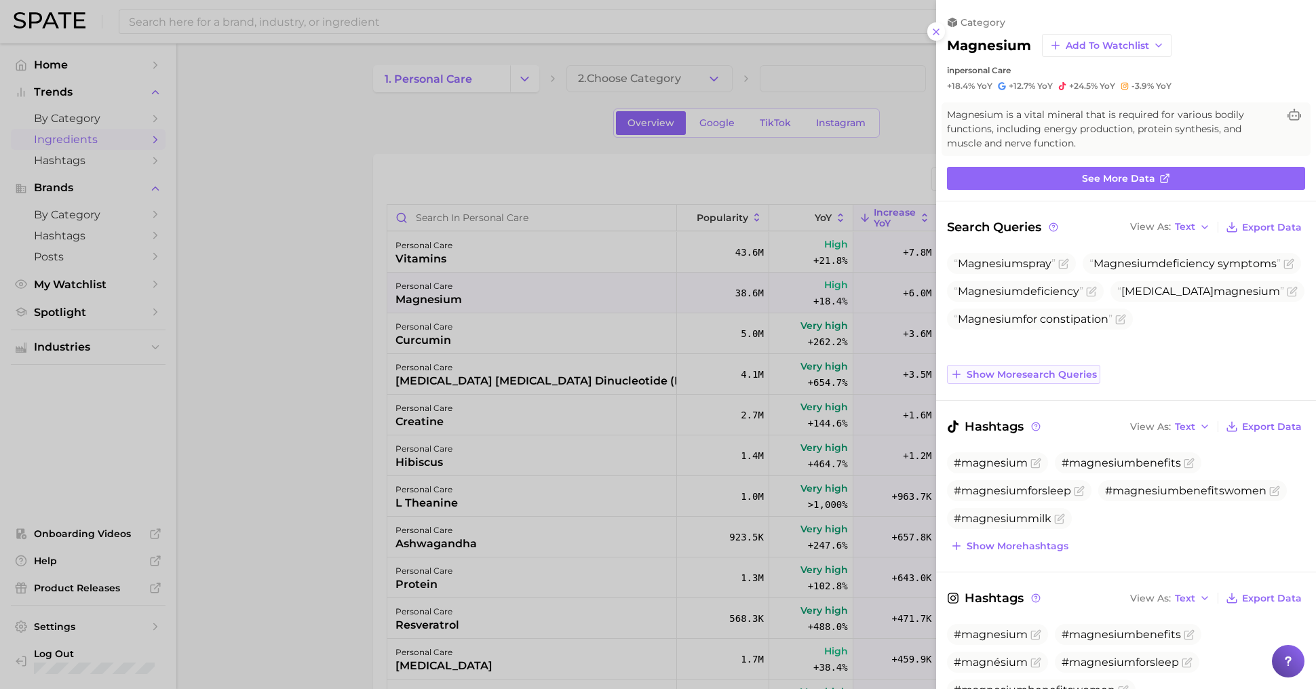
click at [1038, 381] on button "Show more search queries" at bounding box center [1023, 374] width 153 height 19
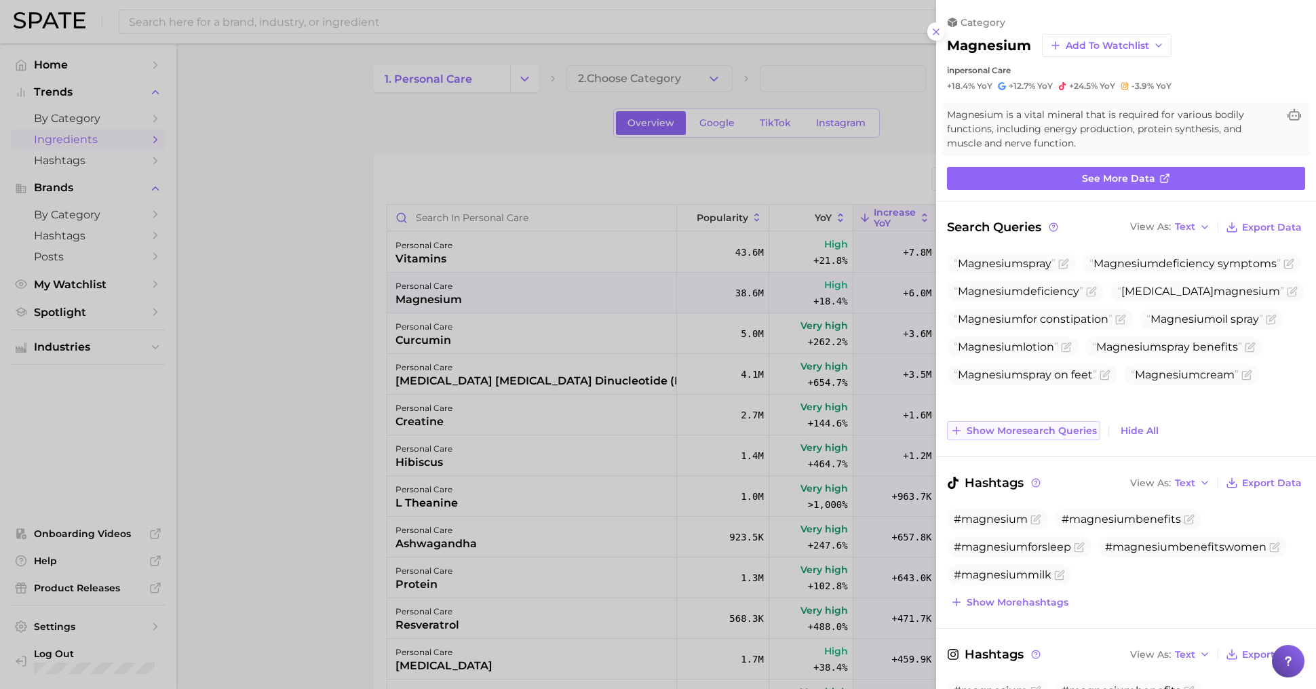
click at [1043, 435] on button "Show more search queries" at bounding box center [1023, 430] width 153 height 19
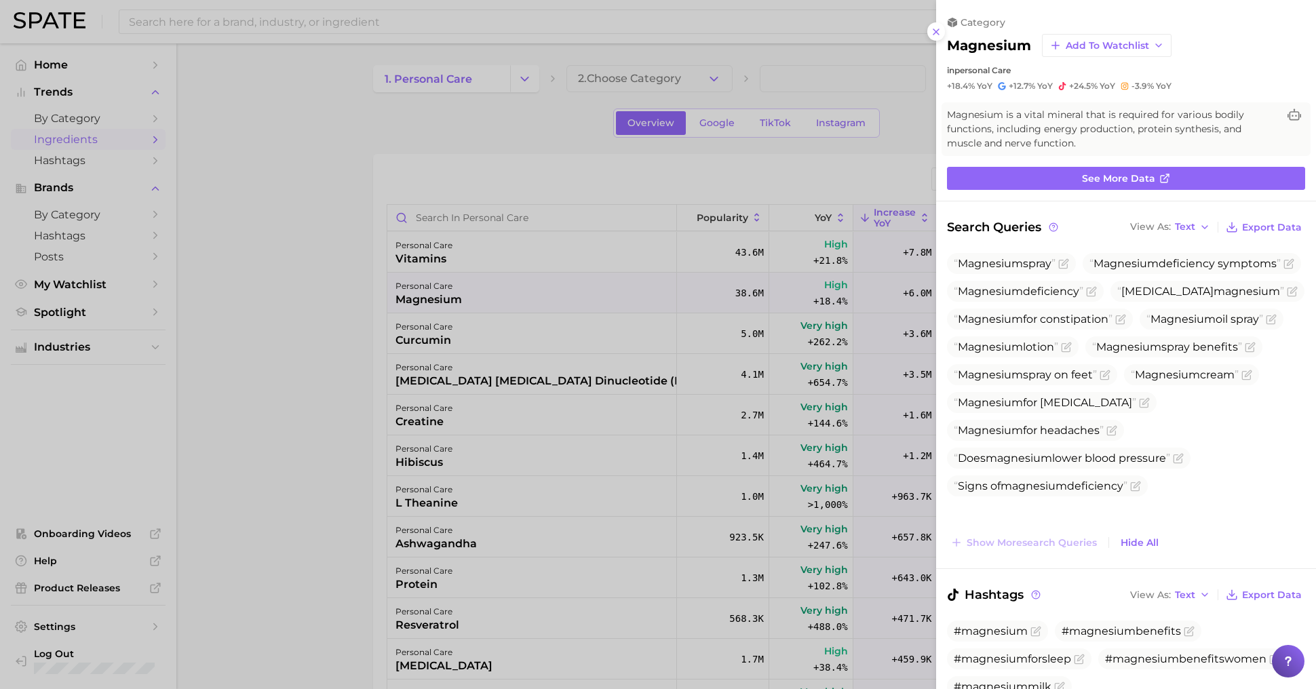
click at [1184, 234] on div "View As Text Export Data" at bounding box center [1216, 227] width 178 height 19
click at [1182, 218] on button "View As Text" at bounding box center [1170, 227] width 87 height 18
click at [1181, 265] on button "Table" at bounding box center [1201, 274] width 149 height 24
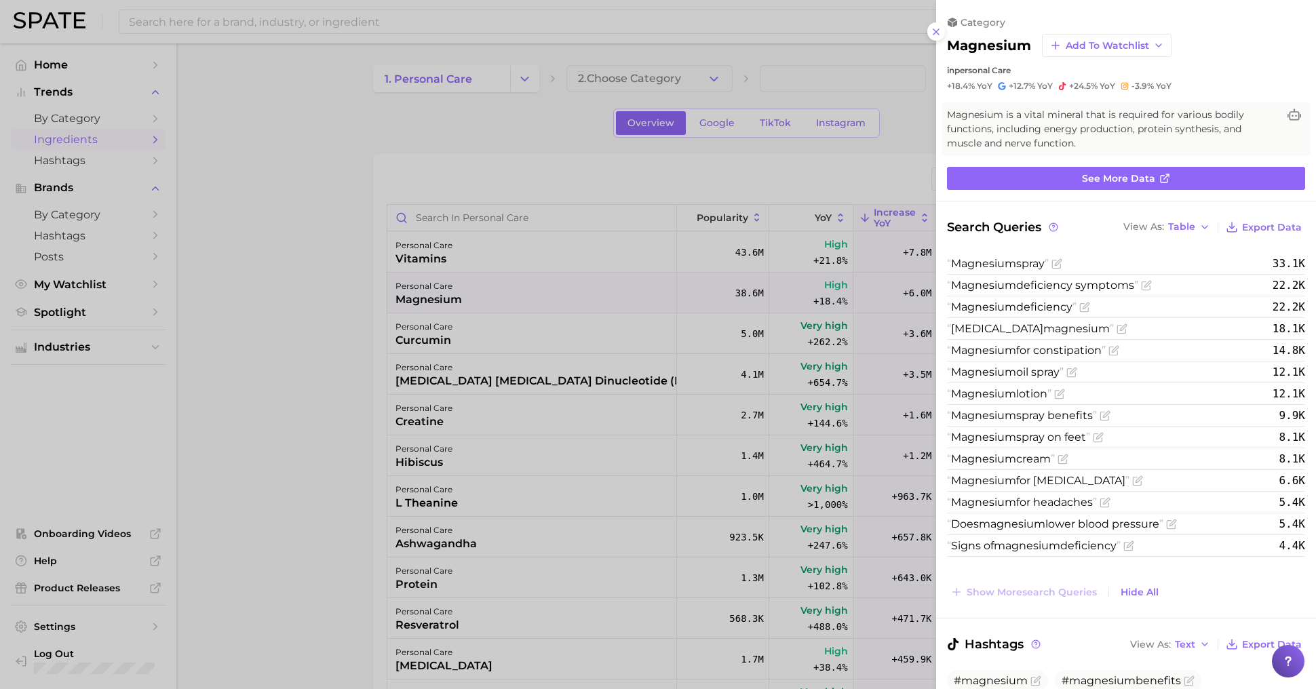
click at [474, 415] on div at bounding box center [658, 344] width 1316 height 689
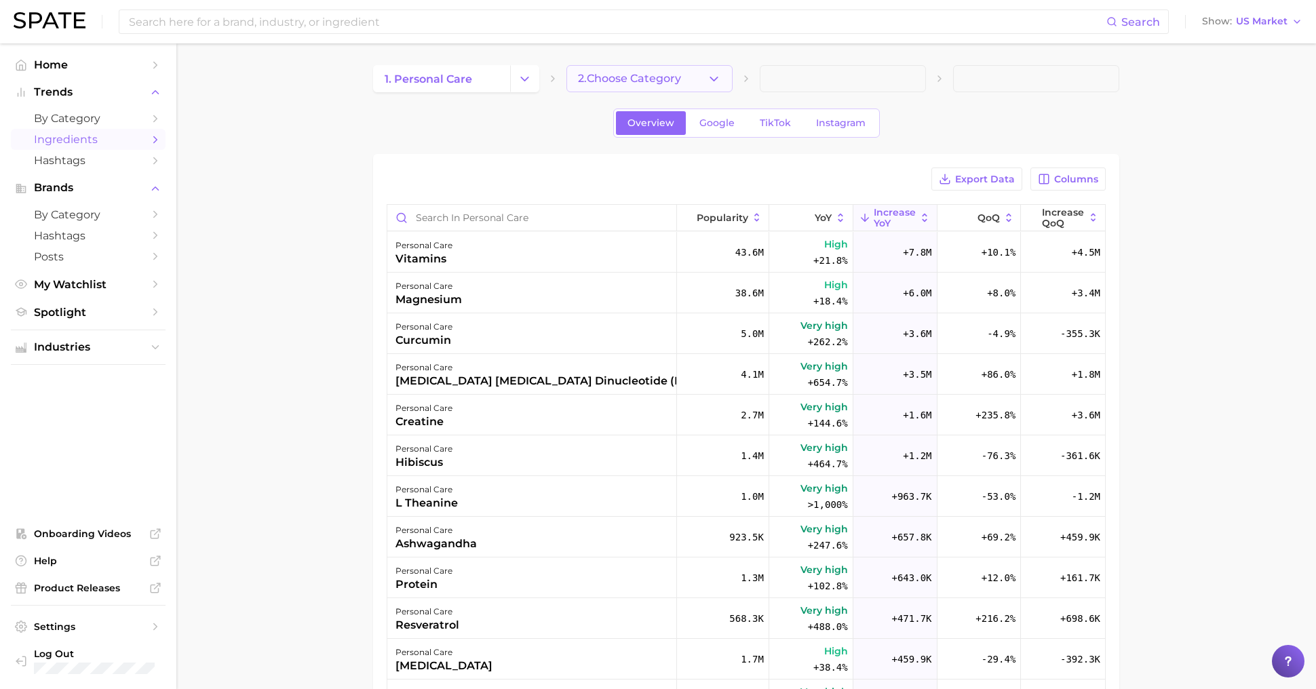
click at [636, 73] on span "2. Choose Category" at bounding box center [629, 79] width 103 height 12
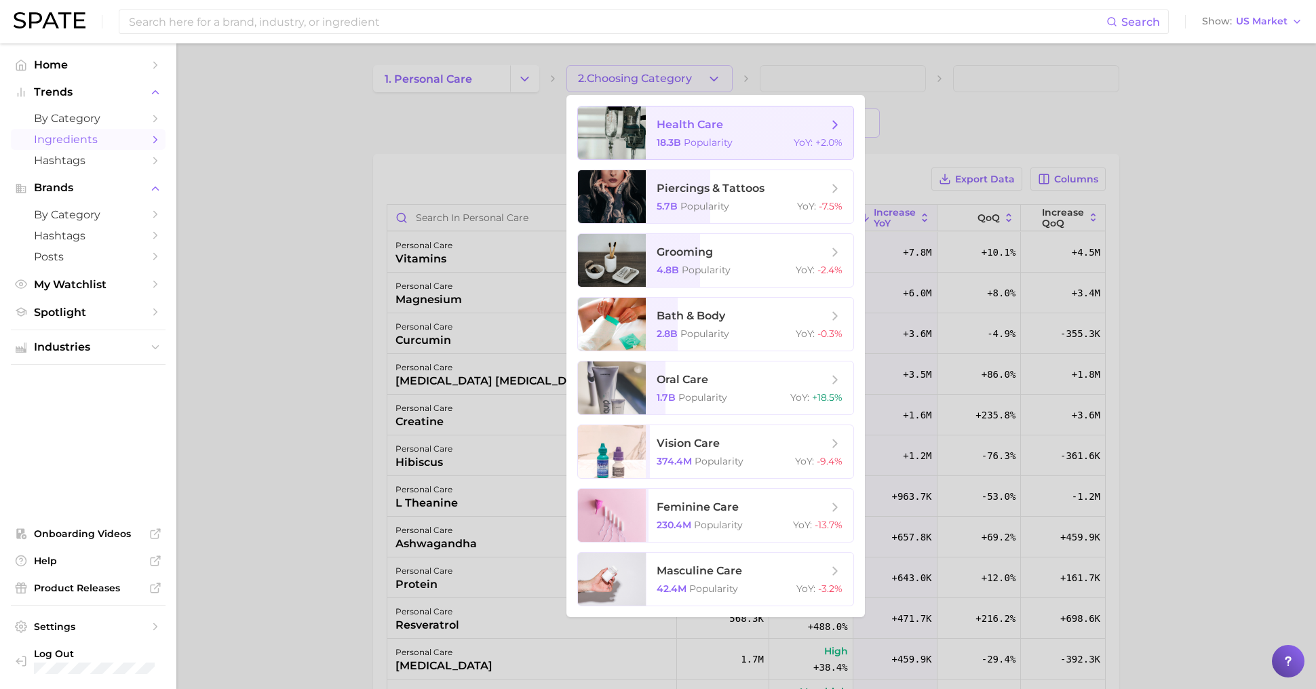
click at [703, 142] on span "Popularity" at bounding box center [708, 142] width 49 height 12
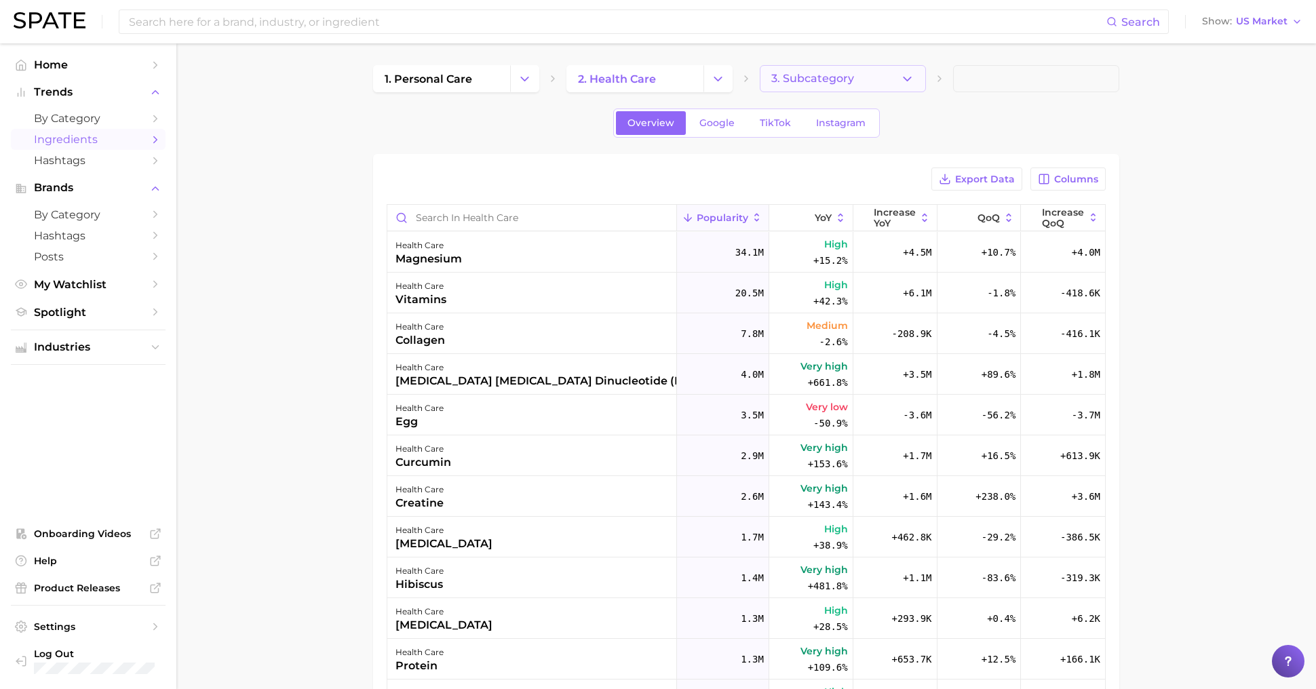
click at [840, 85] on button "3. Subcategory" at bounding box center [843, 78] width 166 height 27
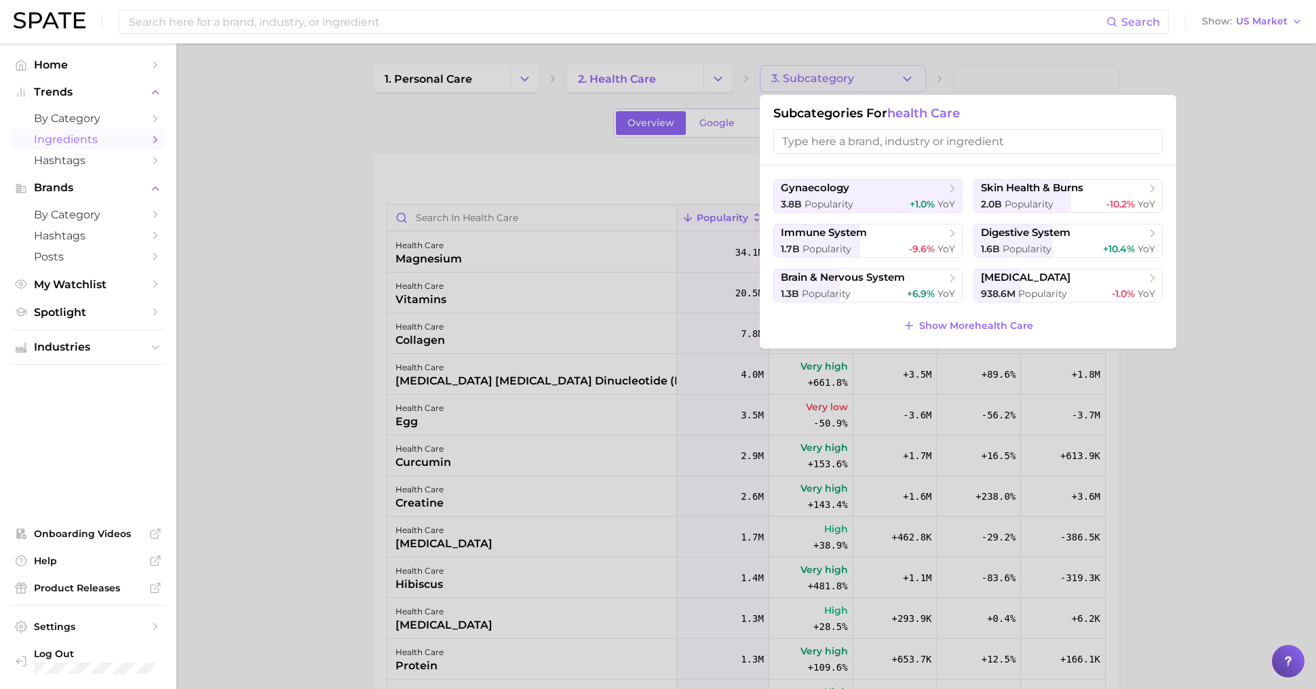
click at [1077, 92] on div at bounding box center [658, 344] width 1316 height 689
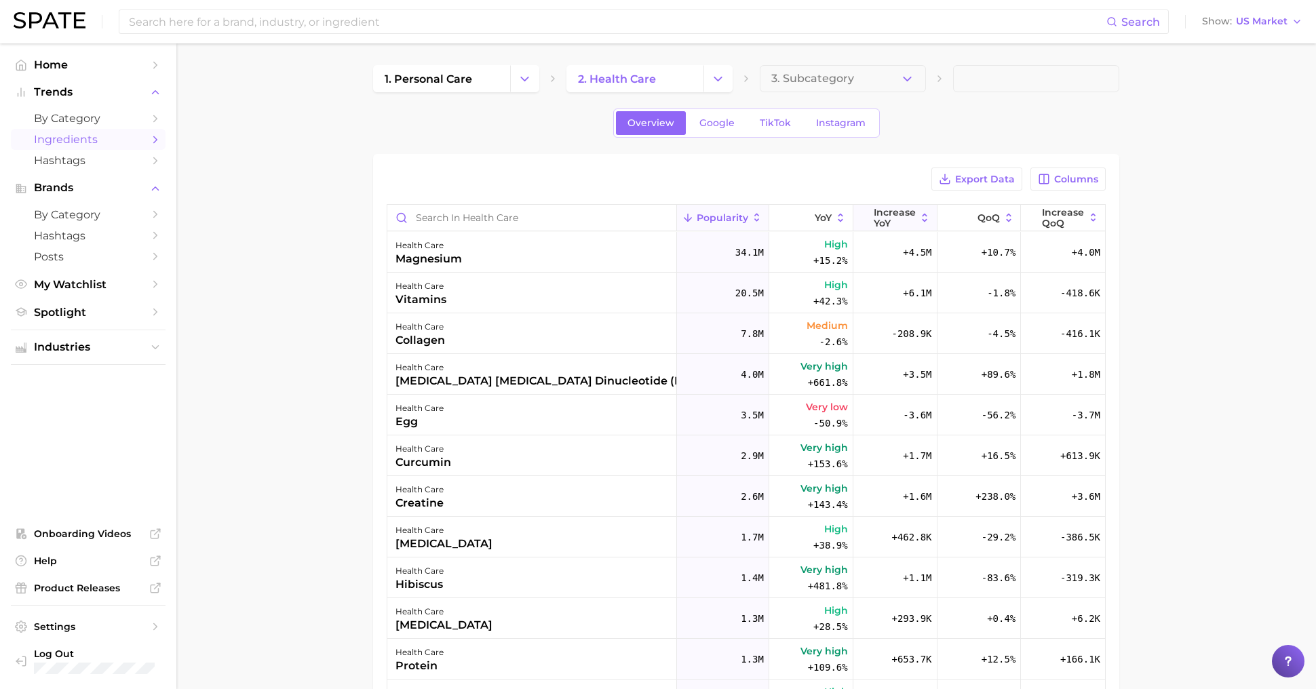
click at [901, 214] on span "Increase YoY" at bounding box center [895, 218] width 42 height 22
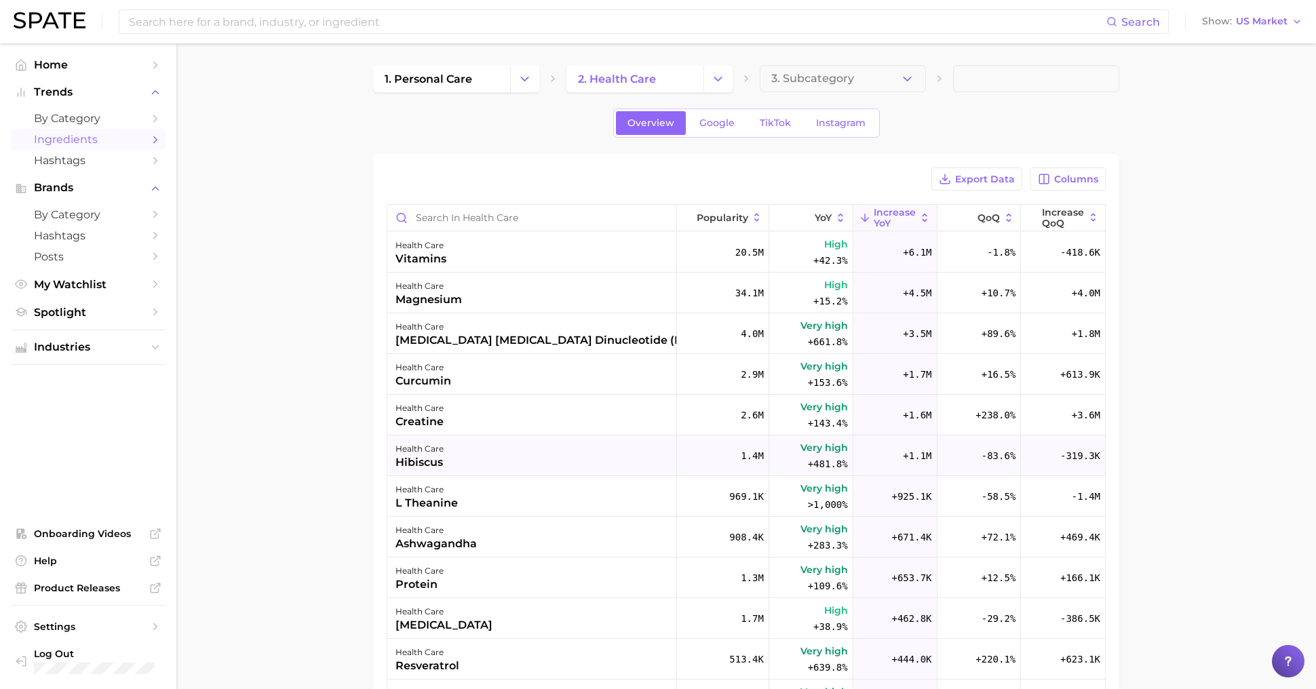
click at [594, 439] on div "health care hibiscus" at bounding box center [532, 456] width 290 height 41
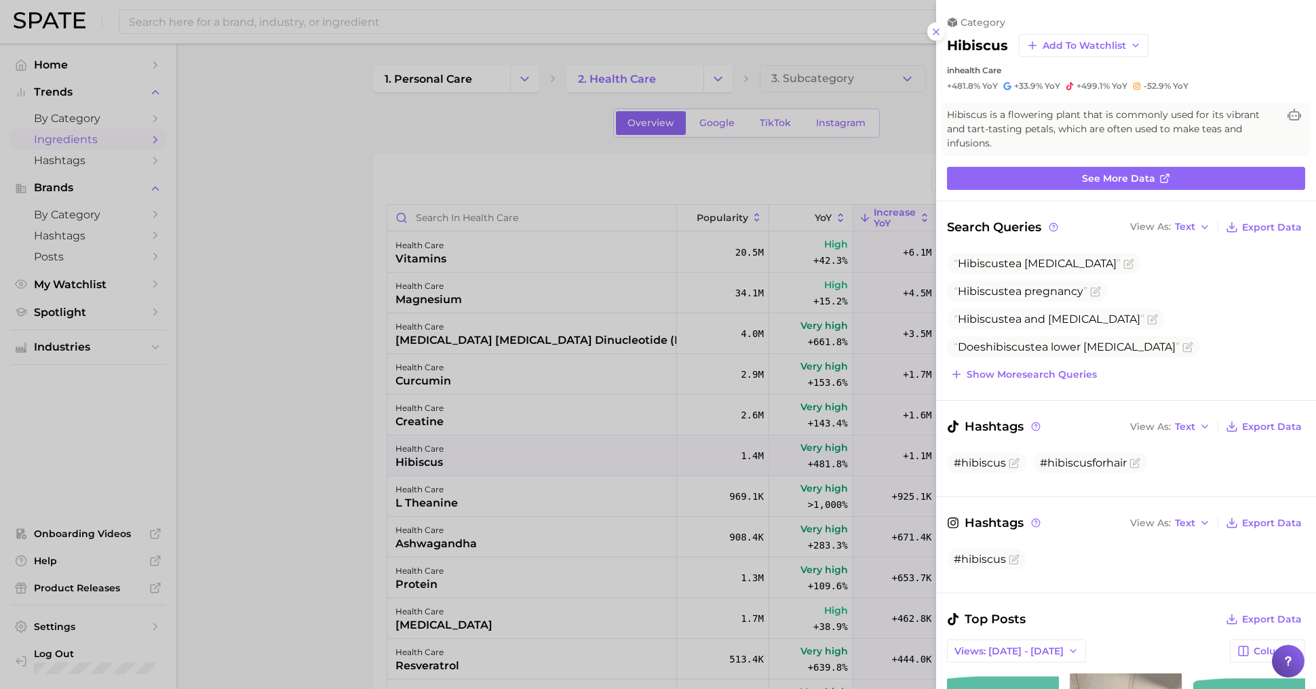
click at [345, 353] on div at bounding box center [658, 344] width 1316 height 689
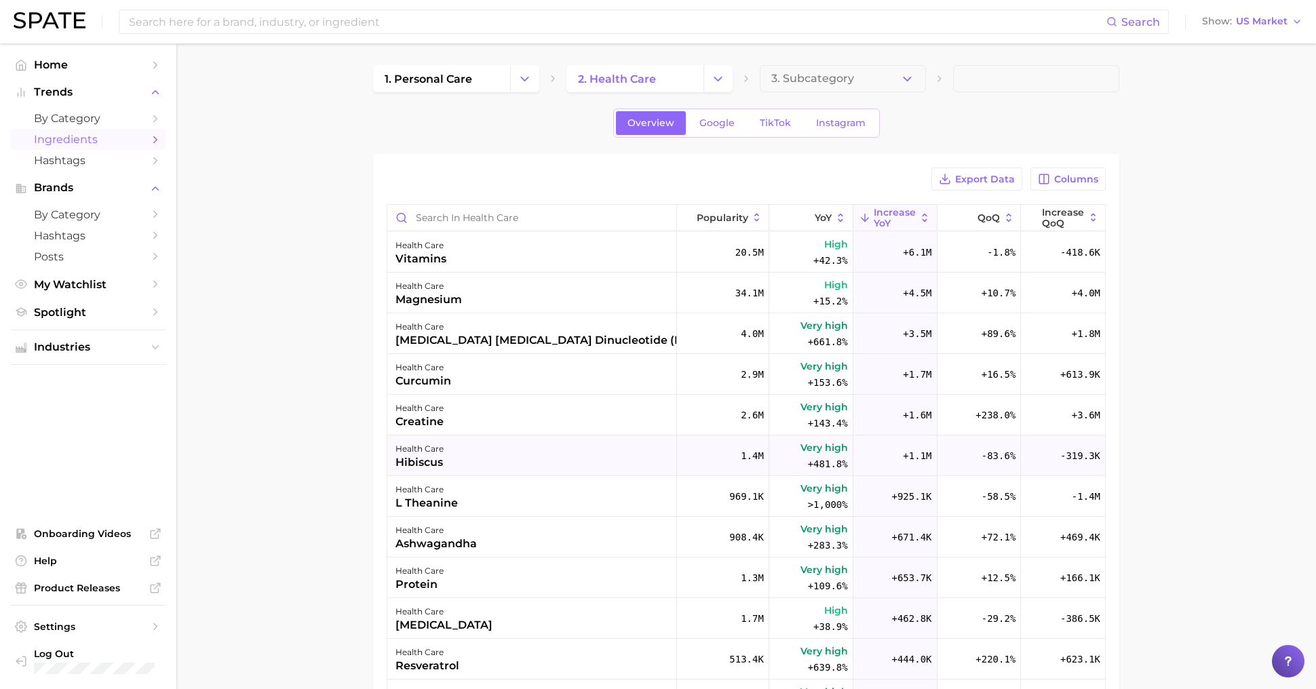
click at [473, 449] on div "health care hibiscus" at bounding box center [532, 456] width 290 height 41
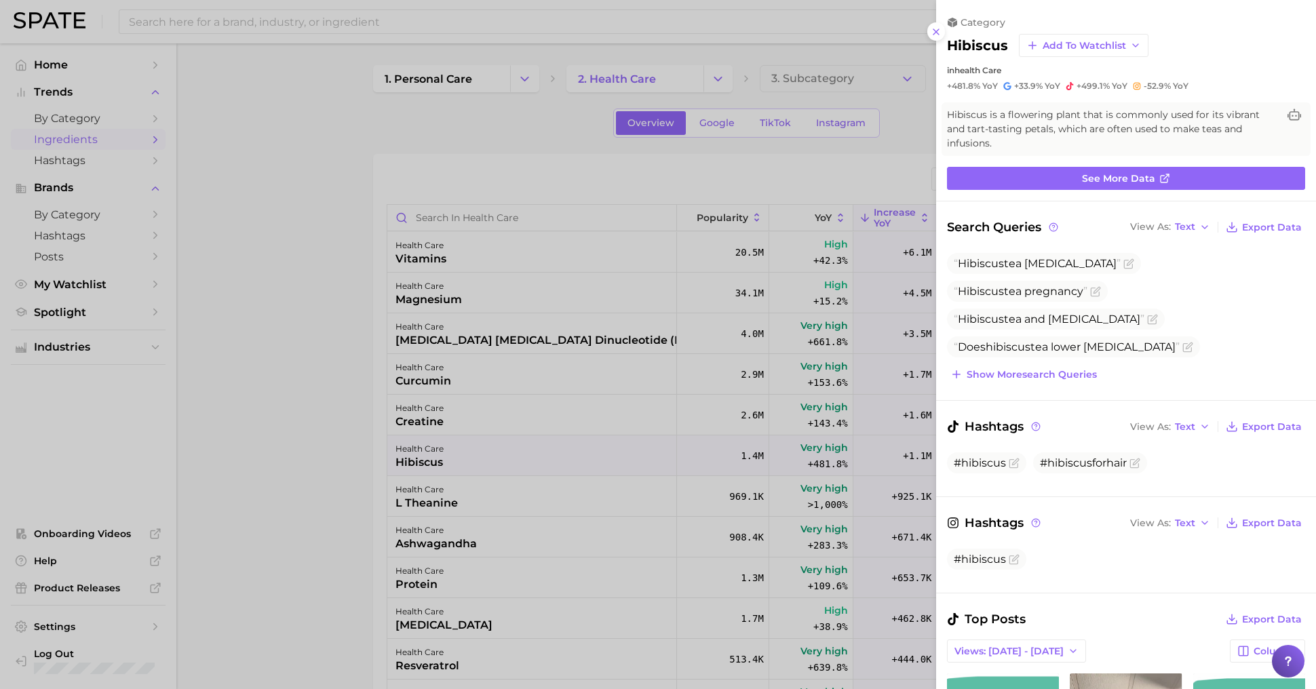
click at [740, 174] on div at bounding box center [658, 344] width 1316 height 689
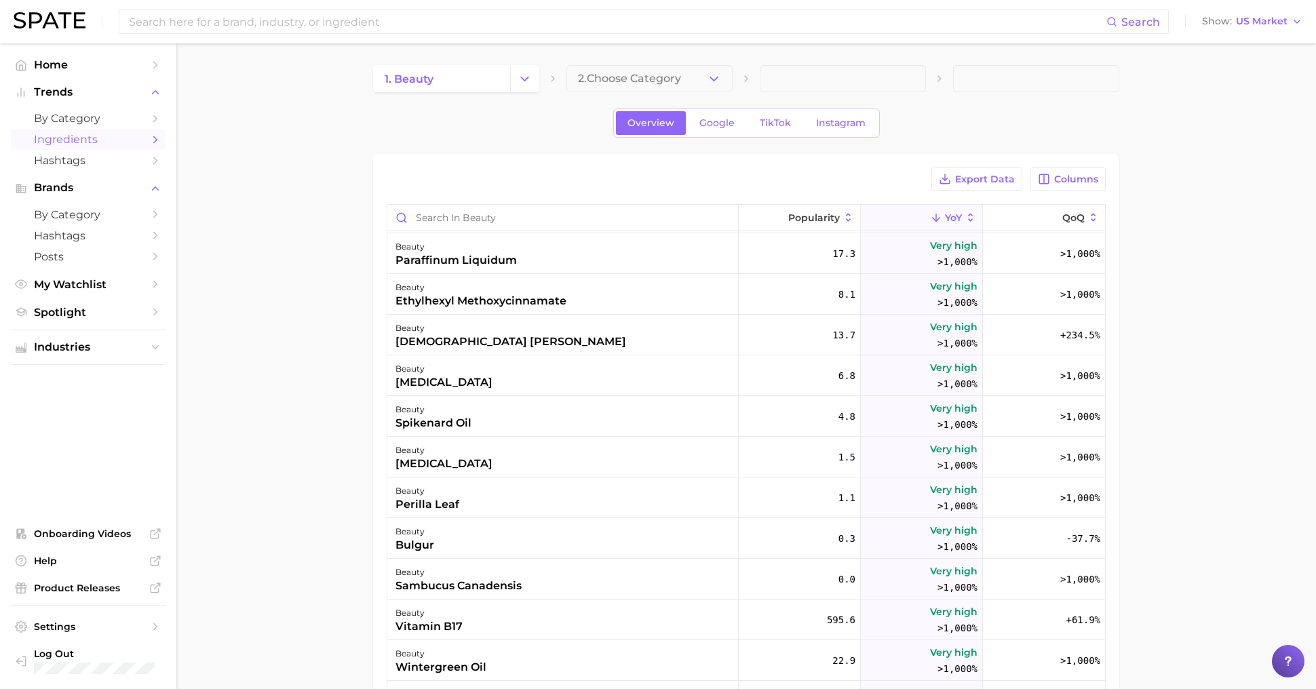
scroll to position [652, 0]
